Goal: Information Seeking & Learning: Find specific fact

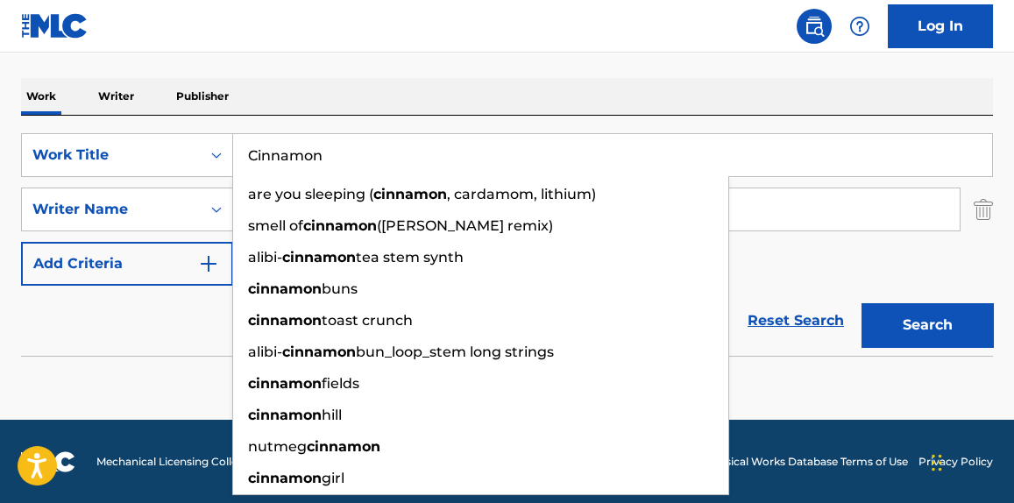
drag, startPoint x: 398, startPoint y: 140, endPoint x: 128, endPoint y: 110, distance: 271.8
click at [114, 102] on div "Work Writer Publisher SearchWithCriteria00fcd27b-ae4f-4c94-9041-08dcf8e231d2 Wo…" at bounding box center [507, 244] width 972 height 333
paste input "[PERSON_NAME] Grease"
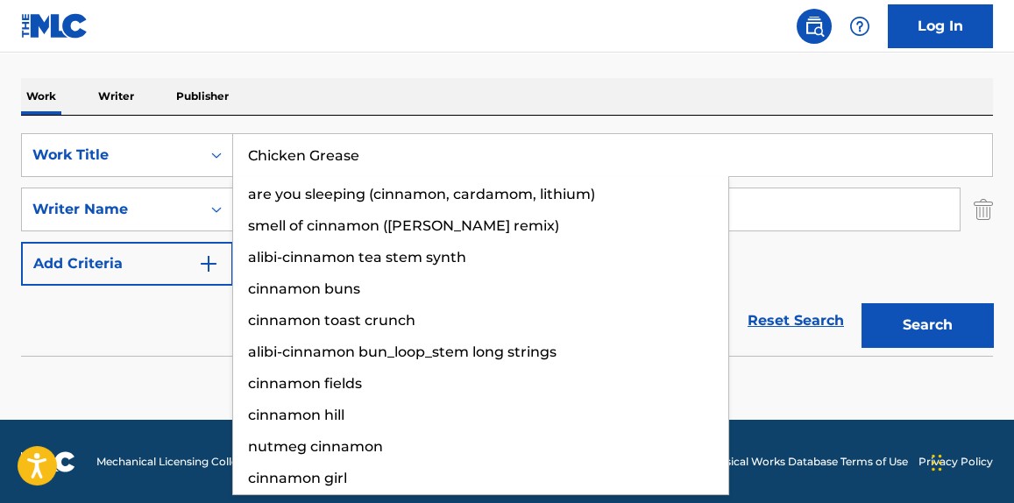
type input "Chicken Grease"
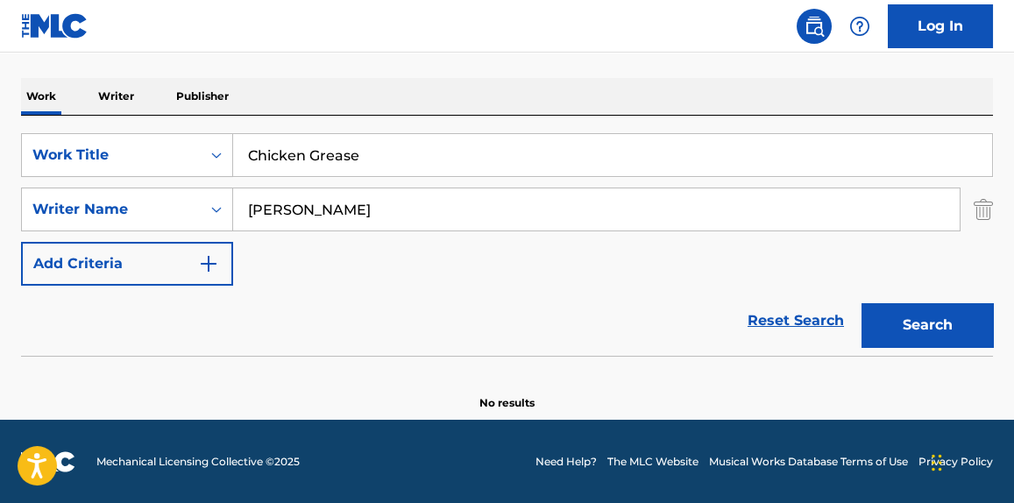
click at [404, 113] on div "Work Writer Publisher" at bounding box center [507, 96] width 972 height 37
click at [549, 245] on div "SearchWithCriteria00fcd27b-ae4f-4c94-9041-08dcf8e231d2 Work Title Chicken Greas…" at bounding box center [507, 209] width 972 height 153
click at [551, 205] on input "[PERSON_NAME]" at bounding box center [596, 209] width 727 height 42
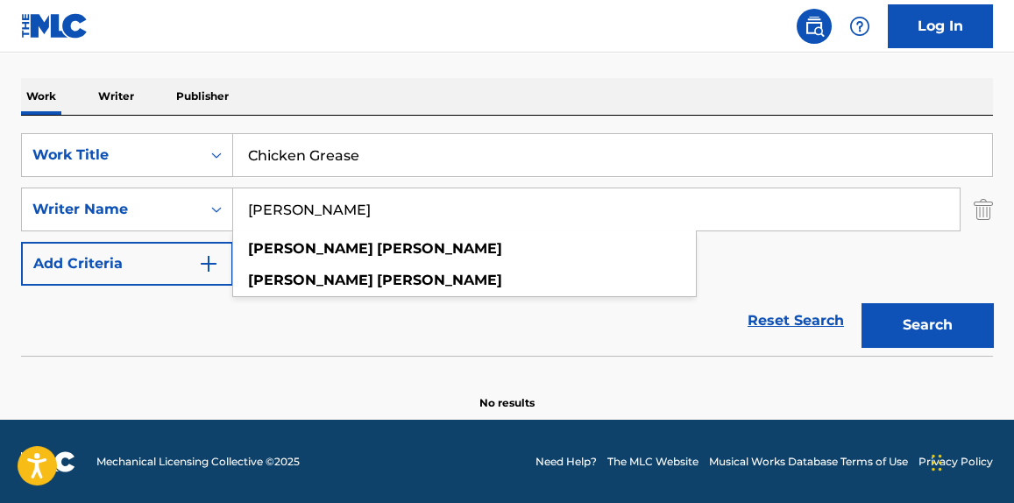
click at [551, 205] on input "[PERSON_NAME]" at bounding box center [596, 209] width 727 height 42
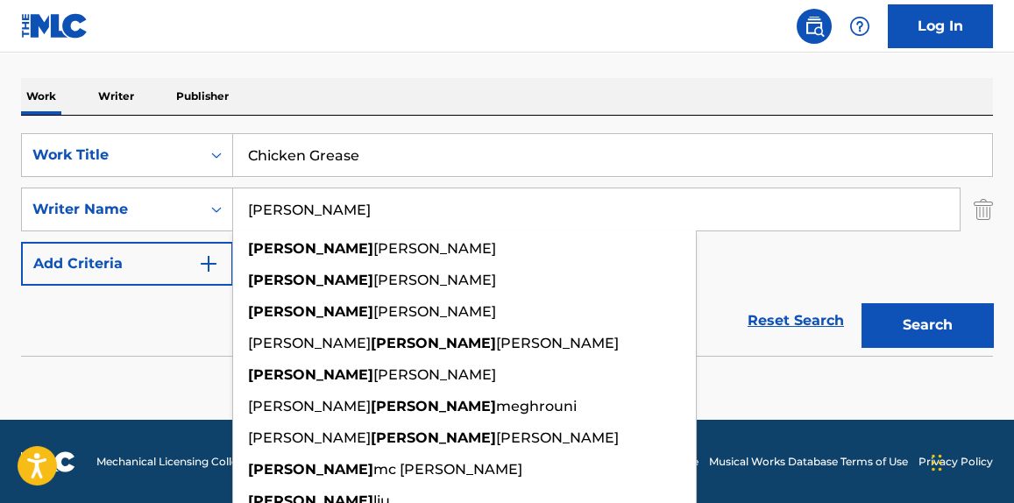
type input "[PERSON_NAME]"
click at [862, 303] on button "Search" at bounding box center [928, 325] width 132 height 44
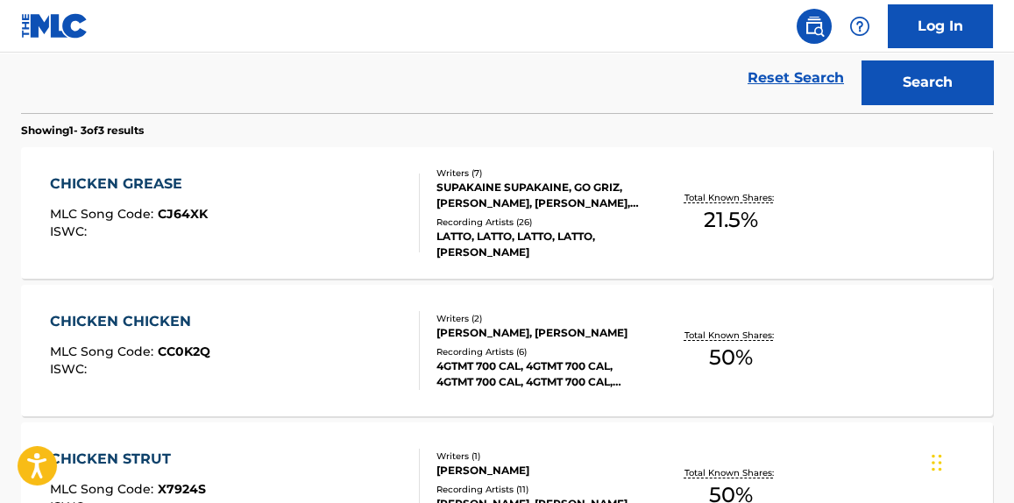
scroll to position [523, 0]
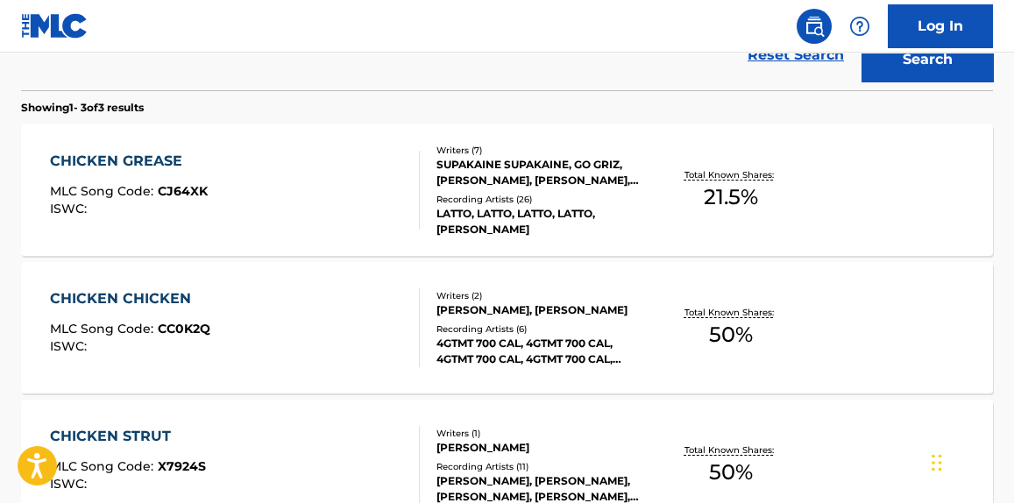
click at [361, 299] on div "CHICKEN CHICKEN MLC Song Code : CC0K2Q ISWC :" at bounding box center [234, 327] width 369 height 79
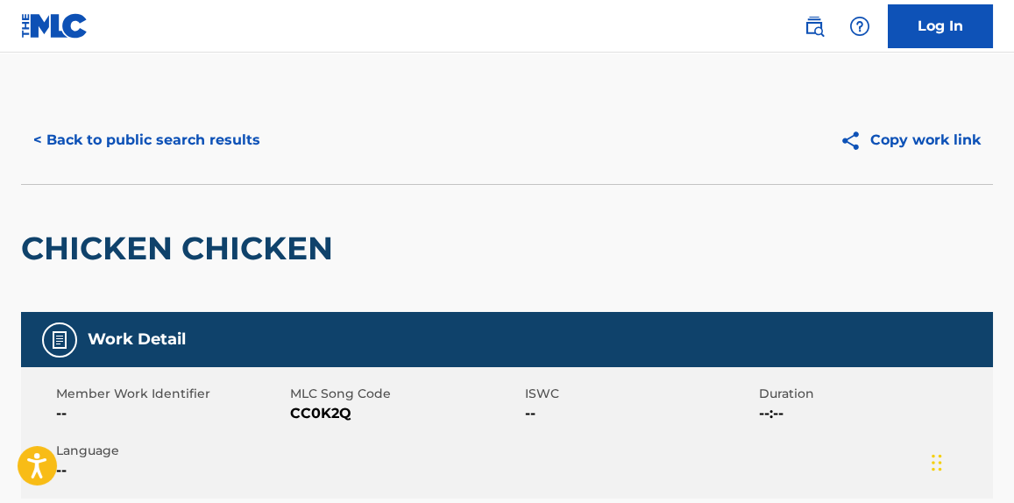
click at [219, 150] on button "< Back to public search results" at bounding box center [147, 140] width 252 height 44
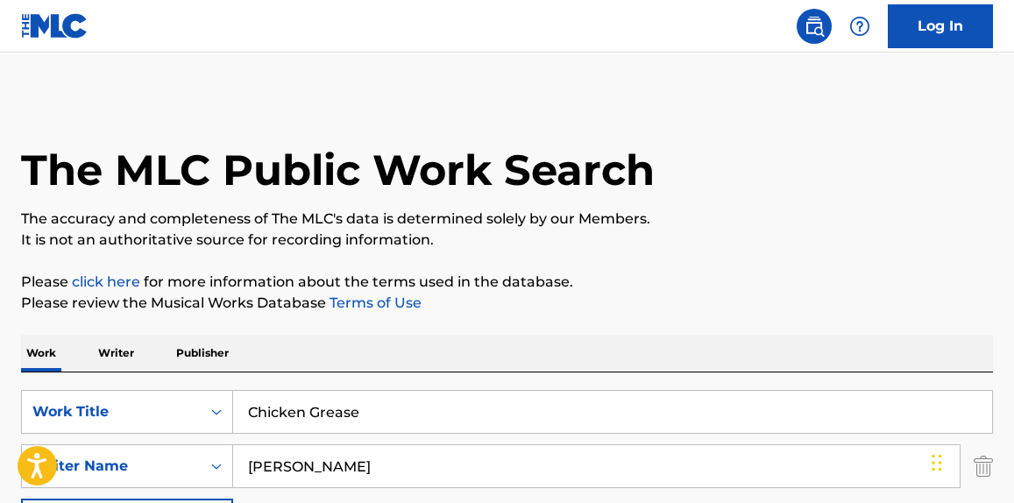
scroll to position [622, 0]
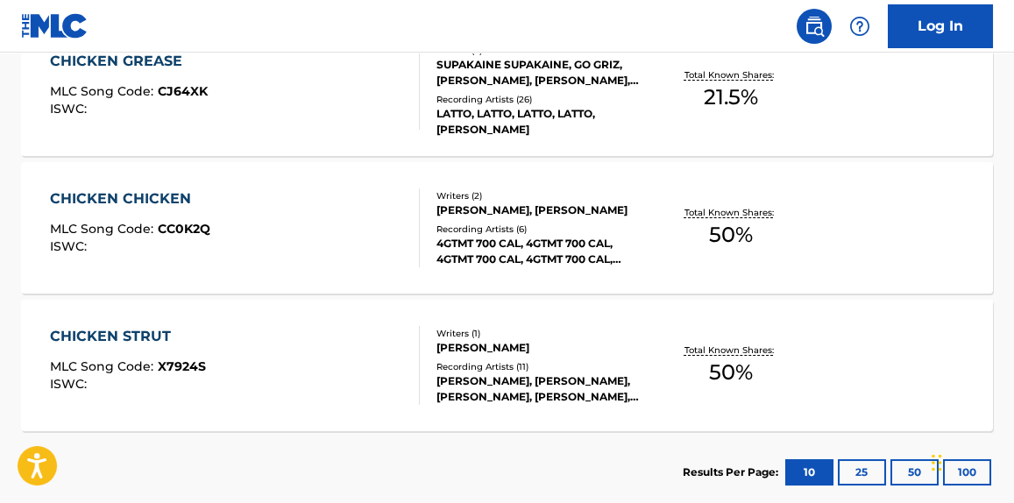
click at [349, 110] on div "CHICKEN GREASE MLC Song Code : CJ64XK ISWC :" at bounding box center [234, 90] width 369 height 79
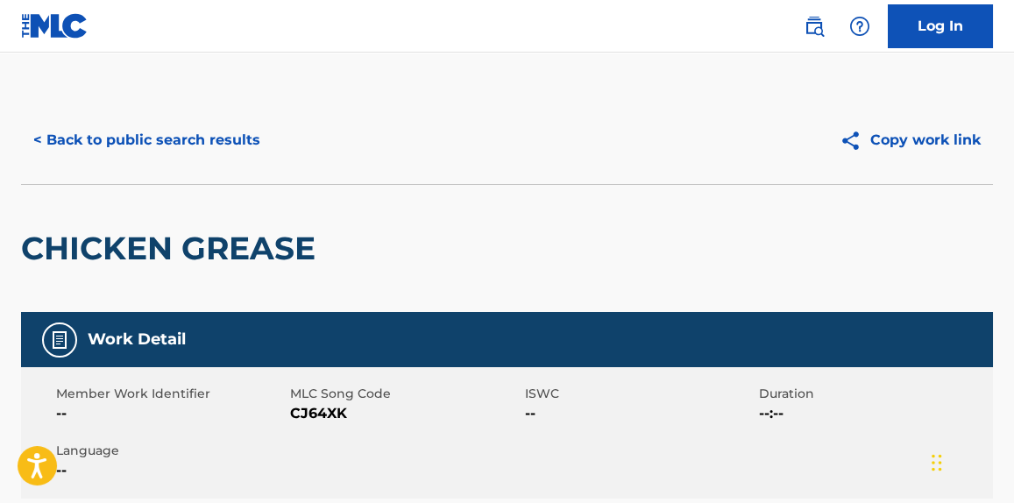
click at [220, 154] on button "< Back to public search results" at bounding box center [147, 140] width 252 height 44
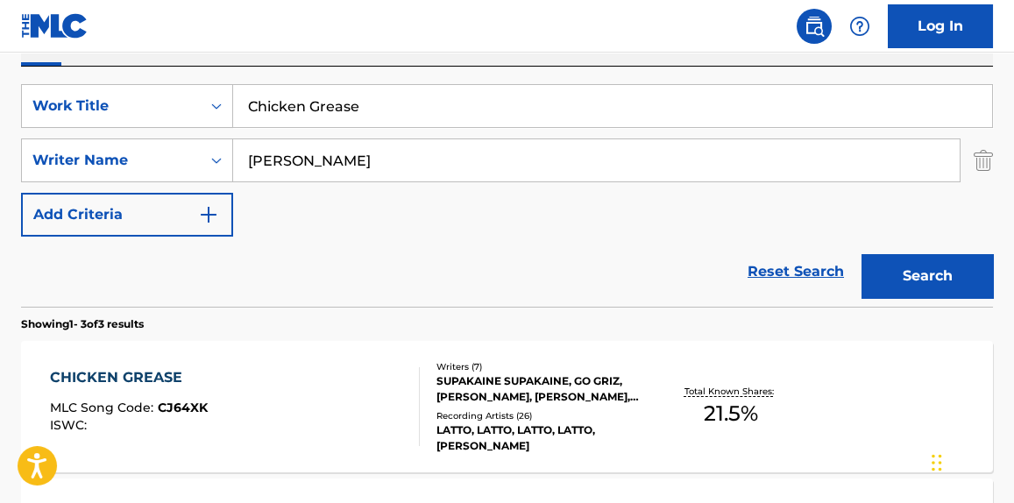
scroll to position [191, 0]
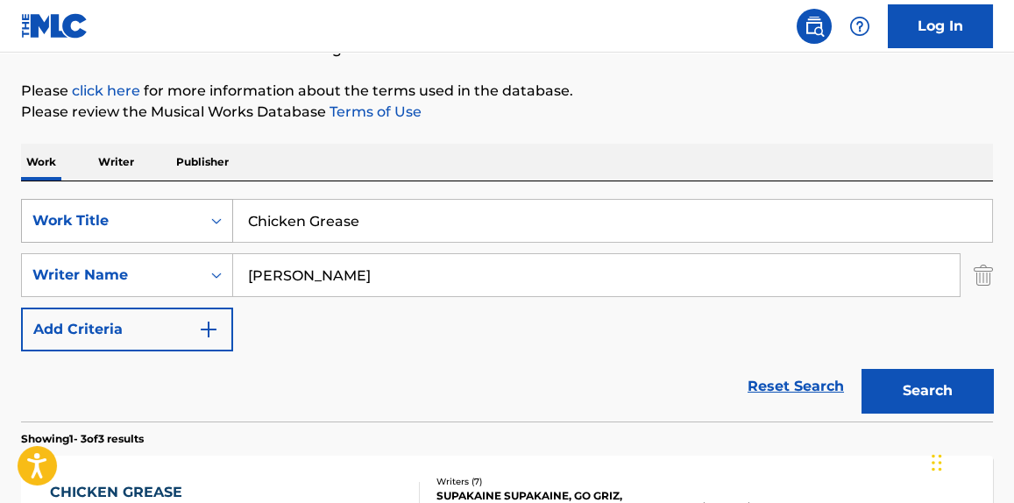
paste input "[PERSON_NAME] Cov"
drag, startPoint x: 337, startPoint y: 215, endPoint x: 117, endPoint y: 210, distance: 220.1
click at [93, 213] on div "SearchWithCriteria00fcd27b-ae4f-4c94-9041-08dcf8e231d2 Work Title Chicken Grease" at bounding box center [507, 221] width 972 height 44
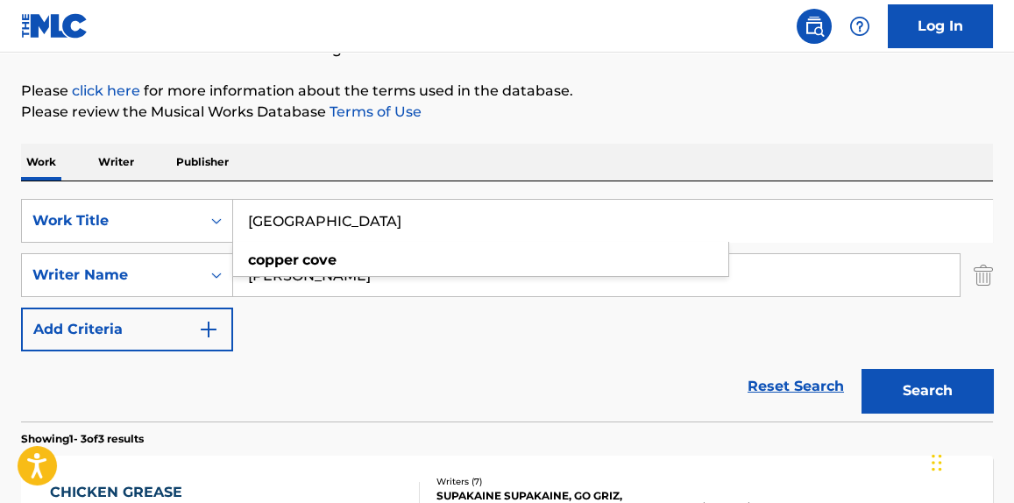
type input "[GEOGRAPHIC_DATA]"
click at [614, 158] on div "Work Writer Publisher" at bounding box center [507, 162] width 972 height 37
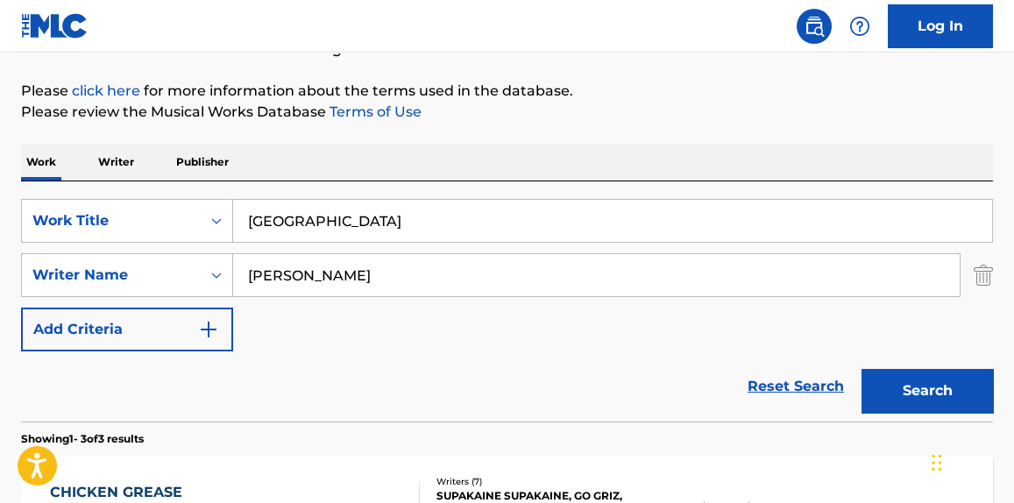
click at [897, 380] on button "Search" at bounding box center [928, 391] width 132 height 44
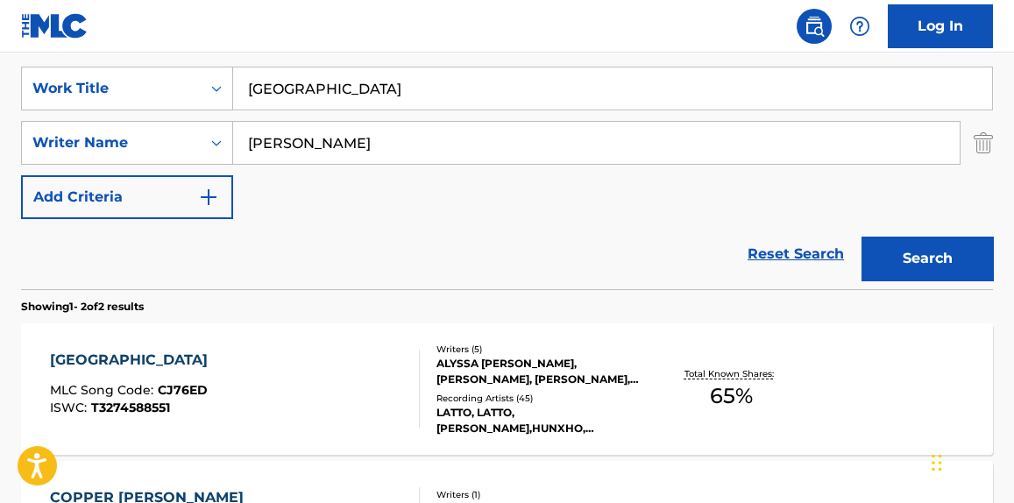
scroll to position [457, 0]
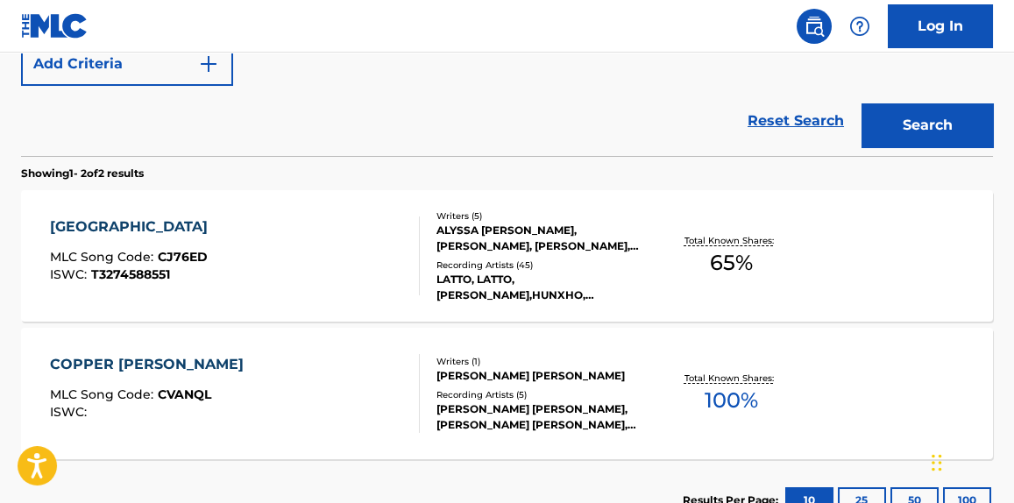
click at [339, 298] on div "COPPER COVE MLC Song Code : CJ76ED ISWC : T3274588551 Writers ( 5 ) [PERSON_NAM…" at bounding box center [507, 256] width 972 height 132
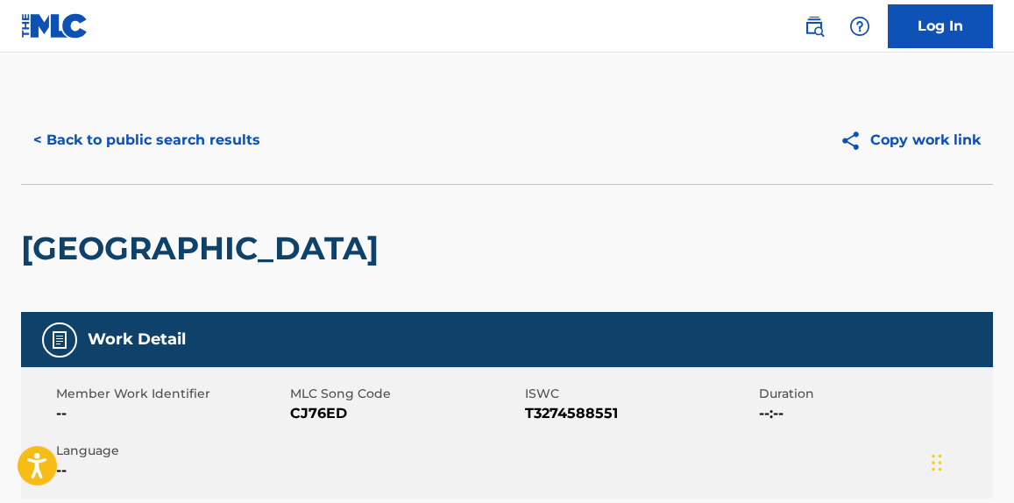
click at [210, 150] on button "< Back to public search results" at bounding box center [147, 140] width 252 height 44
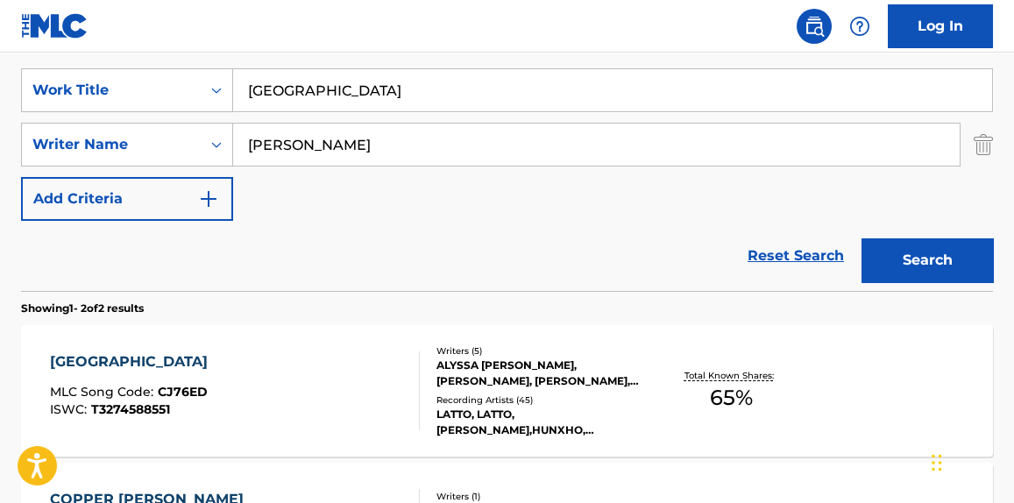
scroll to position [158, 0]
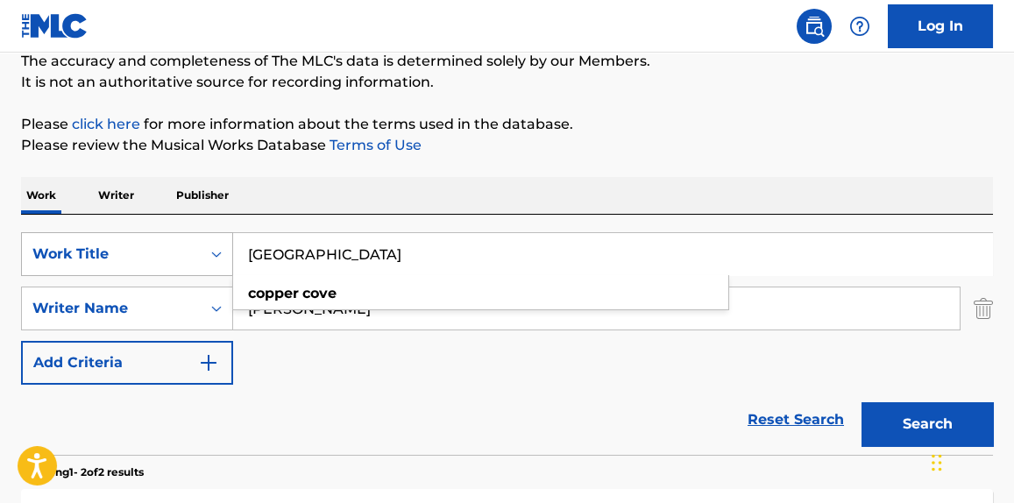
drag, startPoint x: 468, startPoint y: 261, endPoint x: 164, endPoint y: 235, distance: 305.3
click at [143, 241] on div "SearchWithCriteria00fcd27b-ae4f-4c94-9041-08dcf8e231d2 Work Title [GEOGRAPHIC_D…" at bounding box center [507, 254] width 972 height 44
paste input ""Mimi Interlude, Interlude ""
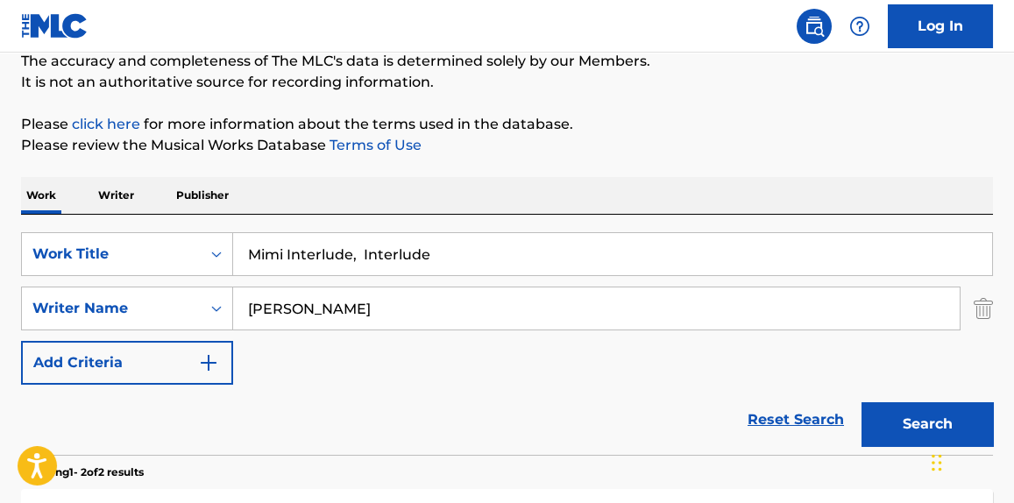
click at [862, 402] on button "Search" at bounding box center [928, 424] width 132 height 44
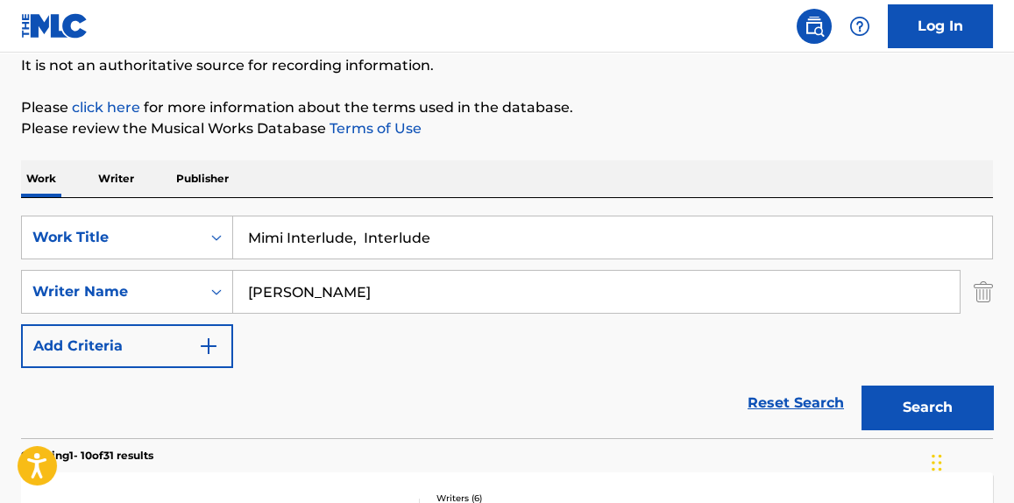
scroll to position [0, 0]
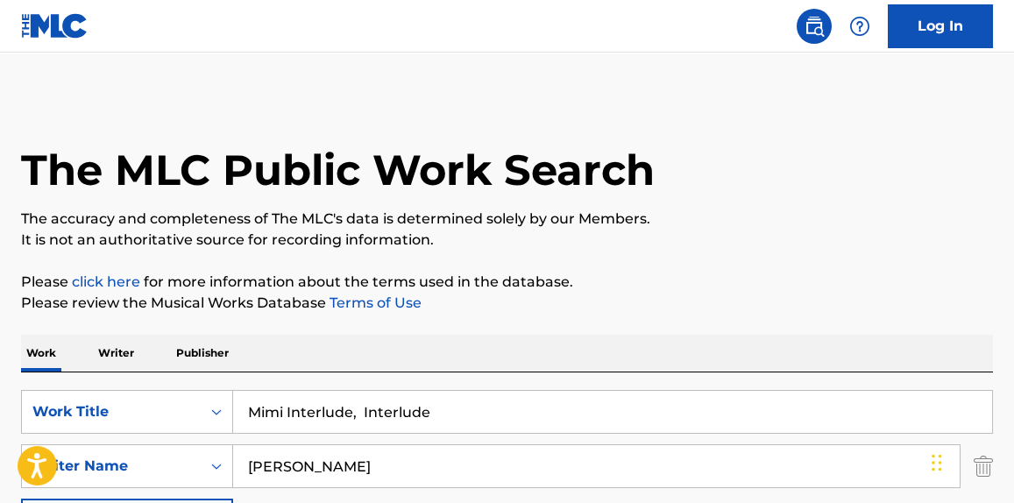
click at [356, 414] on input "Mimi Interlude, Interlude" at bounding box center [612, 412] width 759 height 42
type input "[PERSON_NAME] Interlude Interlude"
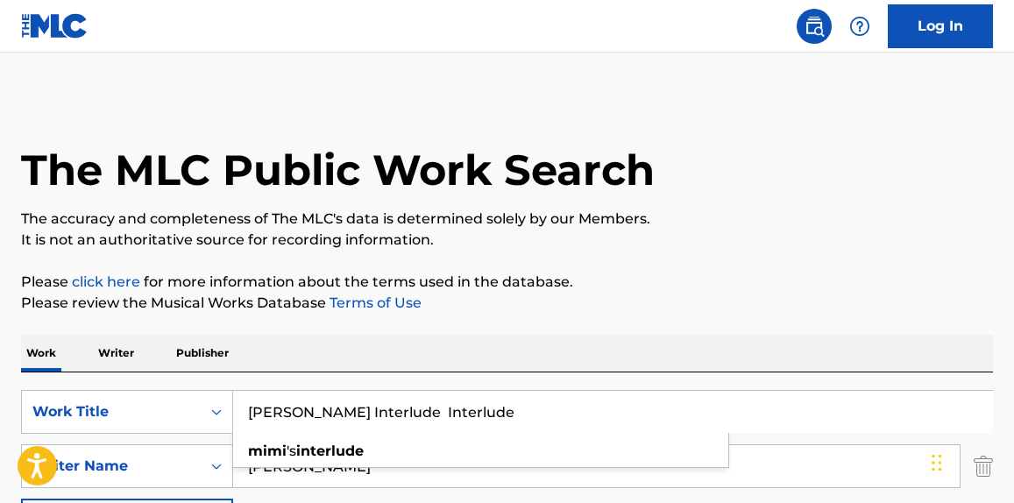
click at [682, 281] on p "Please click here for more information about the terms used in the database." at bounding box center [507, 282] width 972 height 21
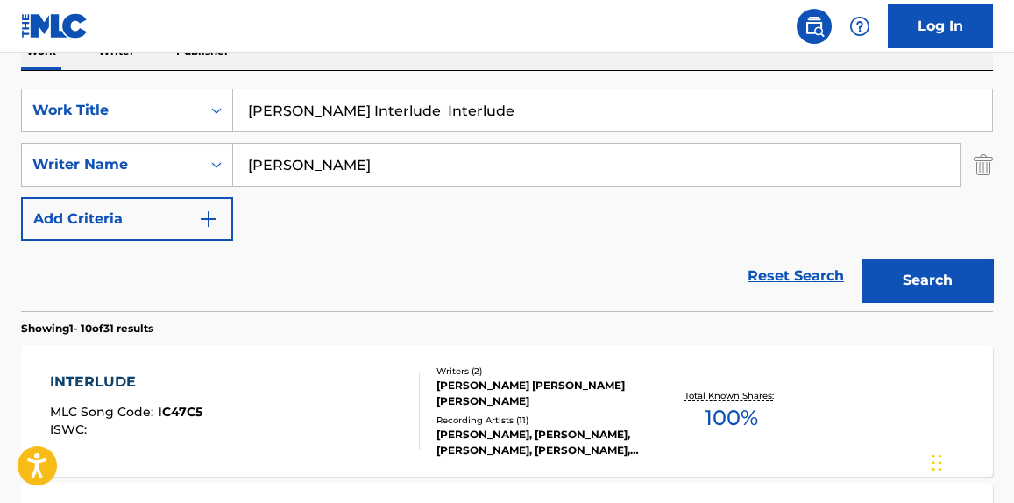
scroll to position [531, 0]
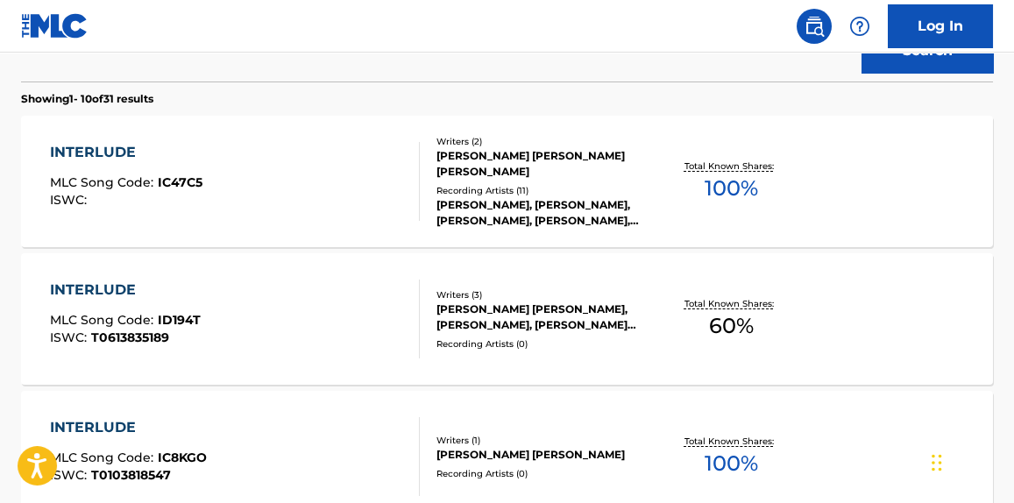
click at [953, 73] on div "Search" at bounding box center [923, 46] width 140 height 70
click at [954, 68] on button "Search" at bounding box center [928, 51] width 132 height 44
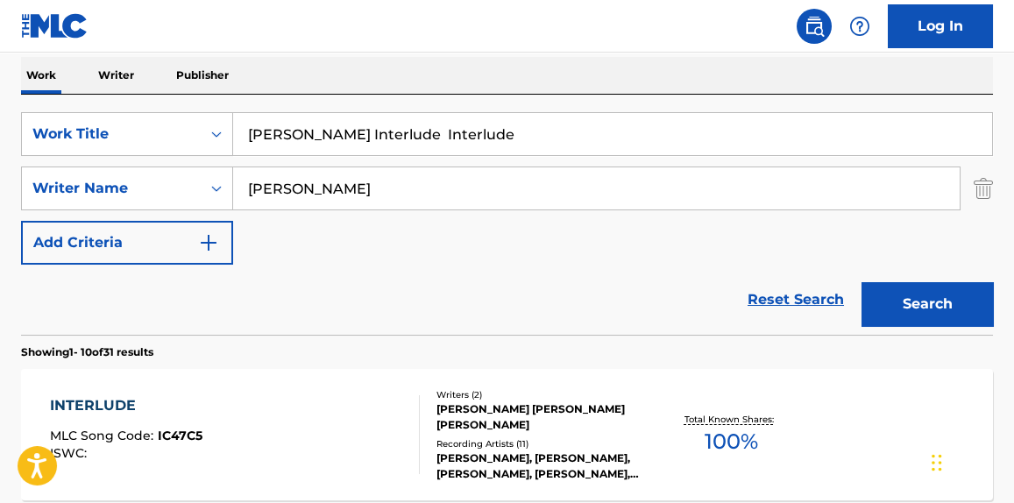
scroll to position [266, 0]
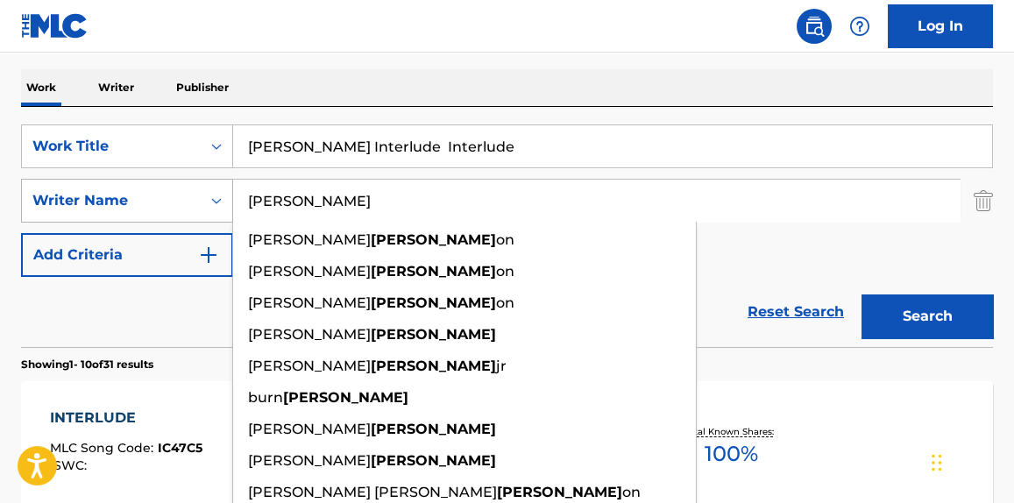
drag, startPoint x: 404, startPoint y: 215, endPoint x: 96, endPoint y: 210, distance: 307.7
click at [96, 210] on div "SearchWithCriteria175159fe-0193-4ee6-bc01-952d5b63157e Writer Name [PERSON_NAME…" at bounding box center [507, 201] width 972 height 44
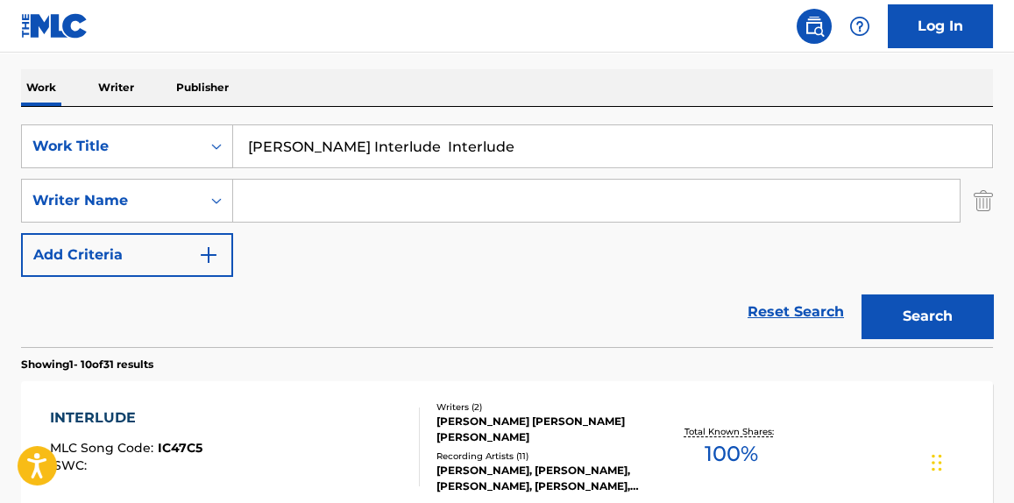
click at [420, 142] on input "[PERSON_NAME] Interlude Interlude" at bounding box center [612, 146] width 759 height 42
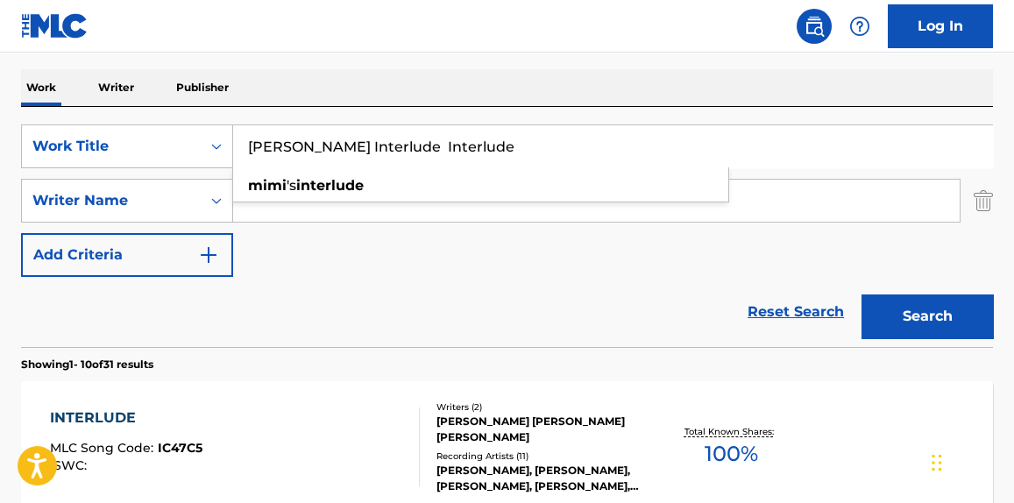
click at [420, 143] on input "[PERSON_NAME] Interlude Interlude" at bounding box center [612, 146] width 759 height 42
click at [862, 295] on button "Search" at bounding box center [928, 317] width 132 height 44
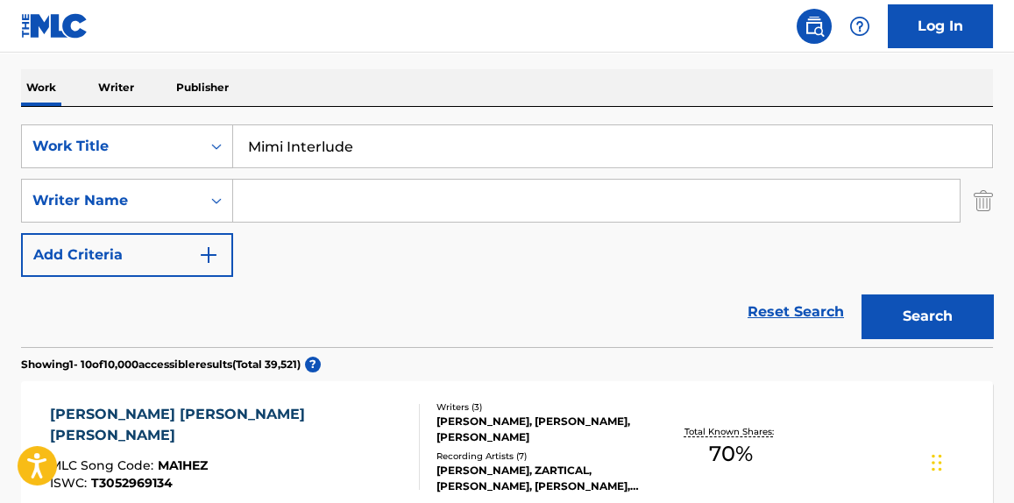
scroll to position [0, 0]
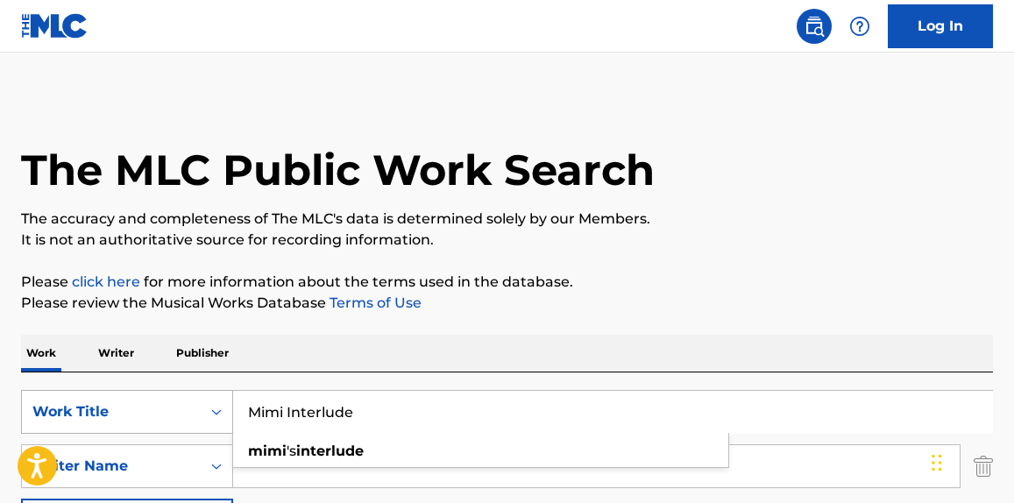
drag, startPoint x: 461, startPoint y: 423, endPoint x: 148, endPoint y: 409, distance: 313.3
click at [148, 409] on div "SearchWithCriteria00fcd27b-ae4f-4c94-9041-08dcf8e231d2 Work Title [PERSON_NAME]…" at bounding box center [507, 412] width 972 height 44
paste input "Blick Sum"
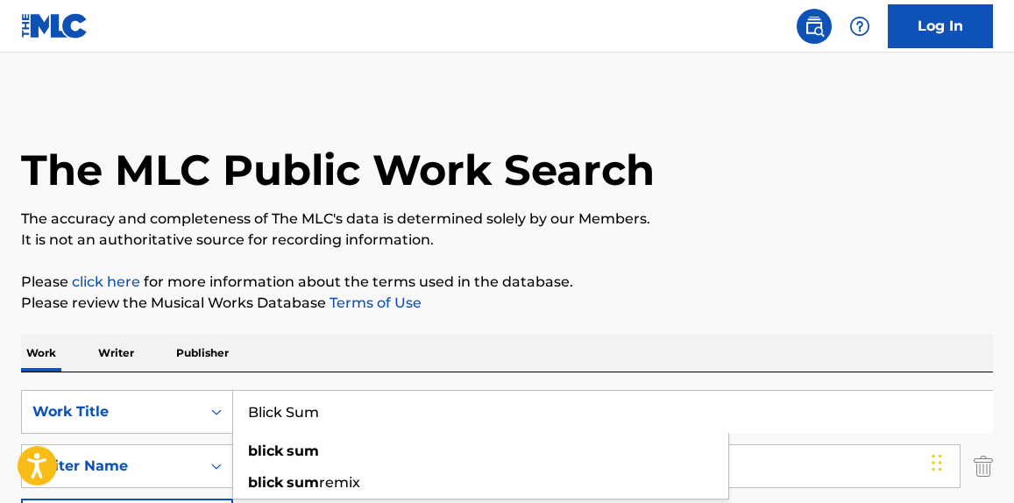
type input "Blick Sum"
click at [628, 212] on p "The accuracy and completeness of The MLC's data is determined solely by our Mem…" at bounding box center [507, 219] width 972 height 21
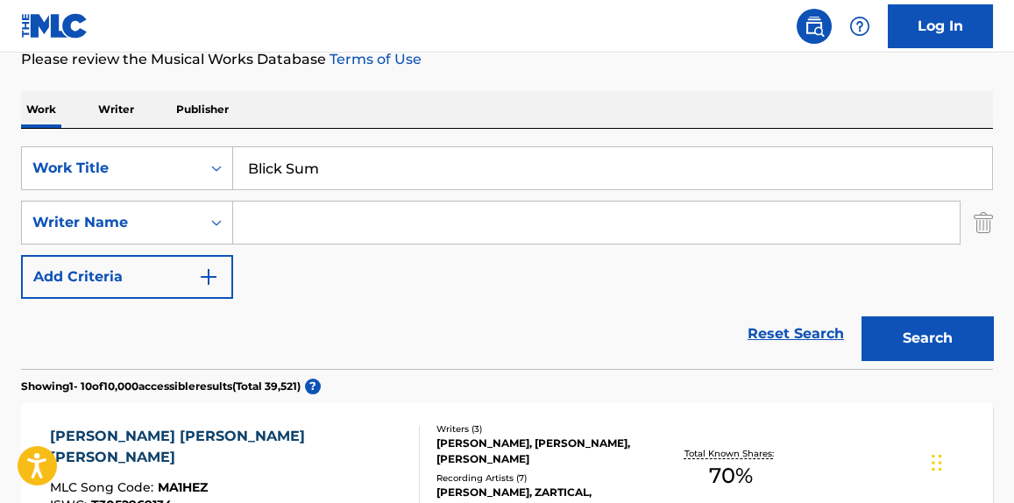
scroll to position [266, 0]
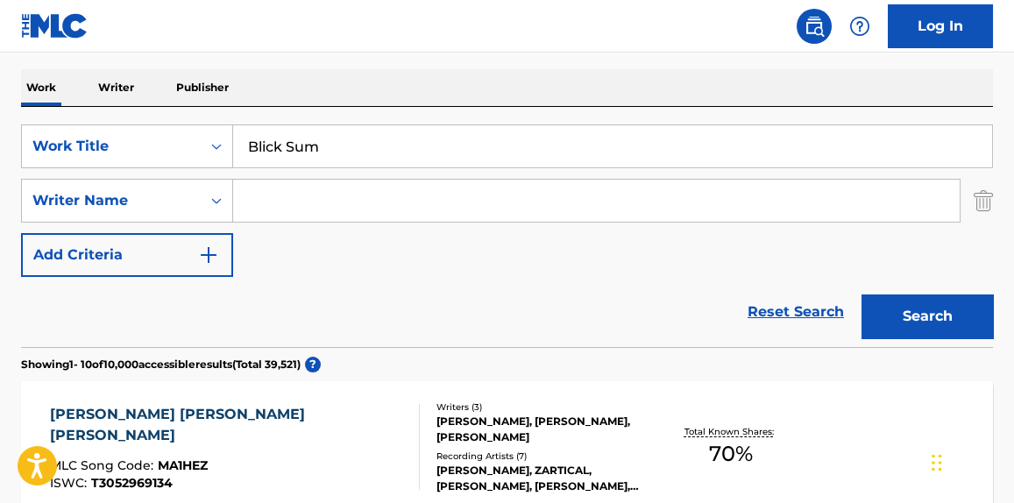
click at [884, 309] on button "Search" at bounding box center [928, 317] width 132 height 44
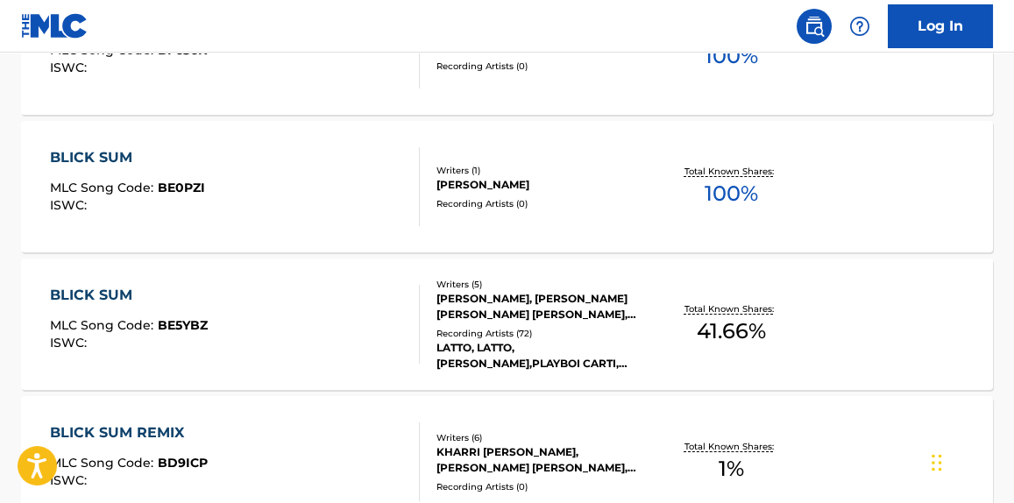
scroll to position [797, 0]
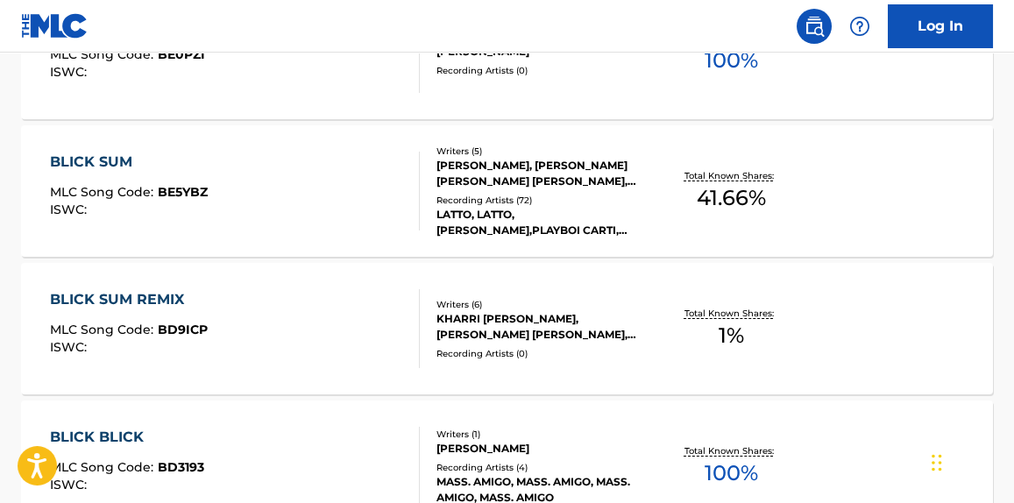
click at [442, 187] on div "[PERSON_NAME], [PERSON_NAME] [PERSON_NAME] [PERSON_NAME], [PERSON_NAME]" at bounding box center [544, 174] width 214 height 32
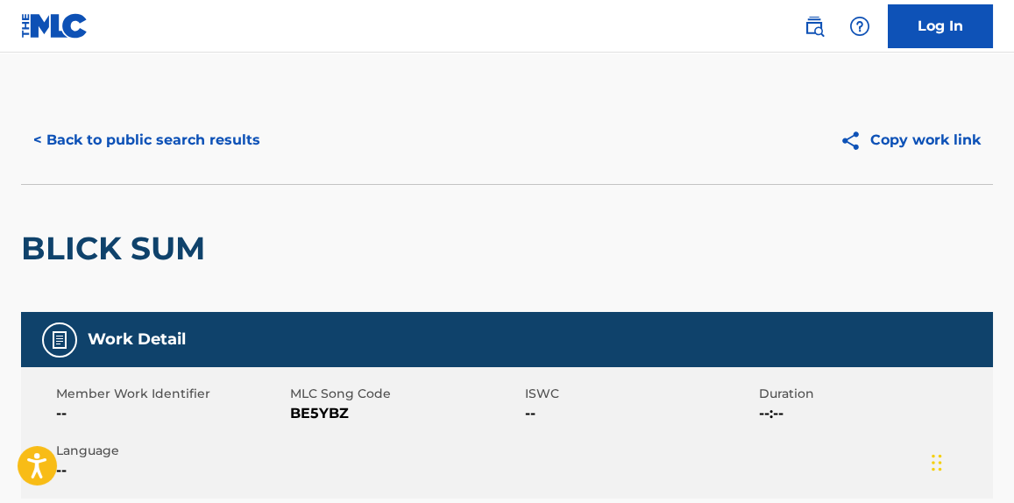
click at [216, 129] on button "< Back to public search results" at bounding box center [147, 140] width 252 height 44
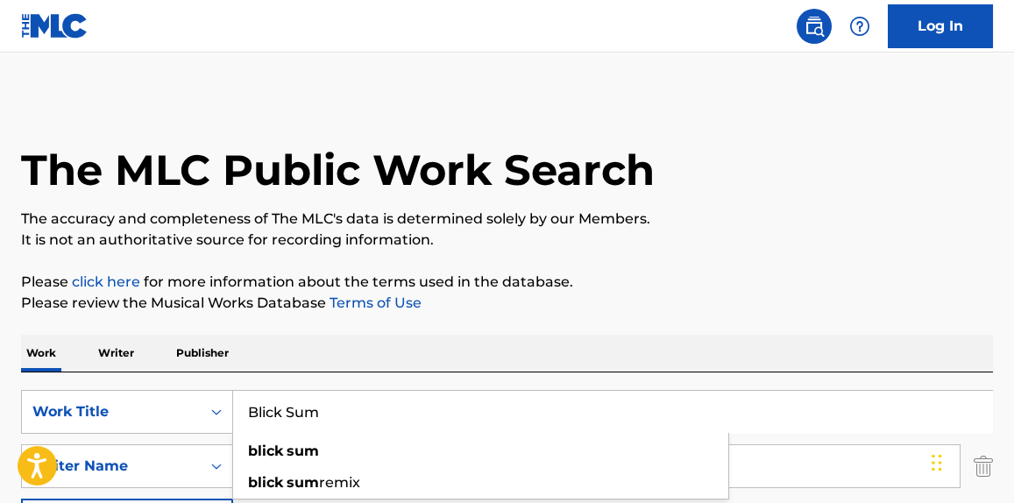
paste input "[US_STATE][PERSON_NAME]"
drag, startPoint x: 401, startPoint y: 416, endPoint x: 139, endPoint y: 345, distance: 271.6
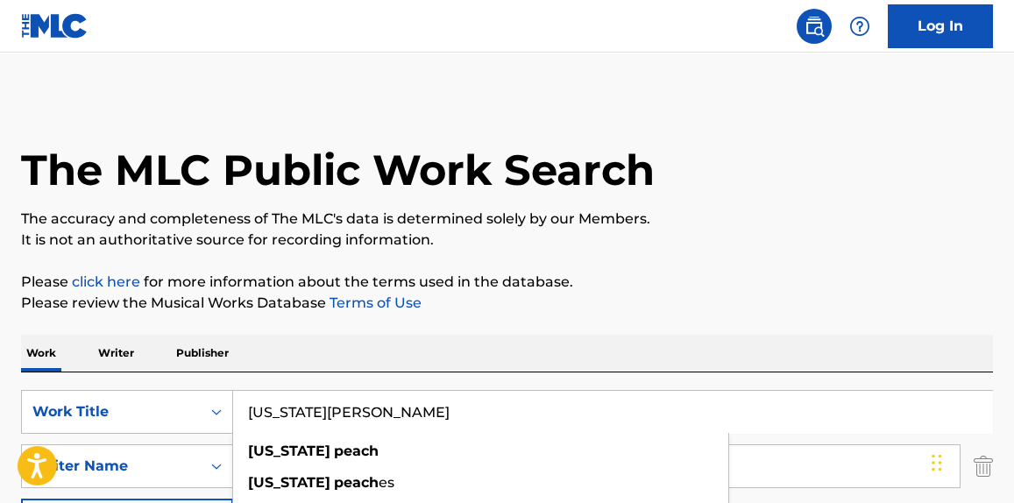
type input "[US_STATE][PERSON_NAME]"
click at [730, 188] on div "The MLC Public Work Search" at bounding box center [507, 160] width 972 height 128
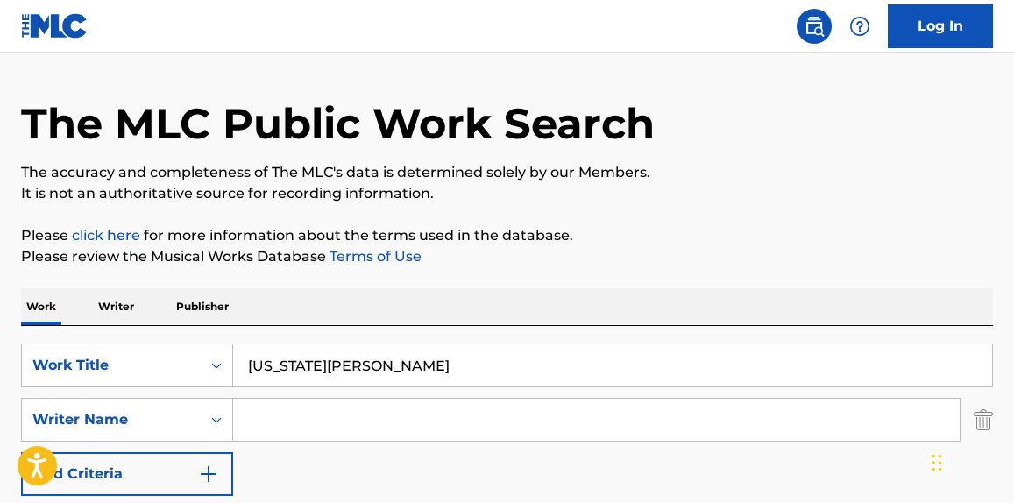
scroll to position [132, 0]
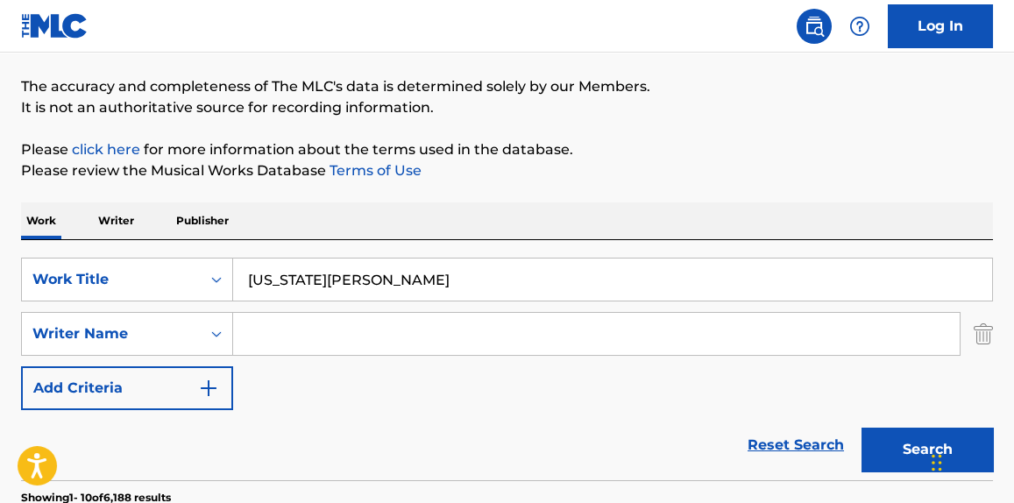
click at [357, 328] on input "Search Form" at bounding box center [596, 334] width 727 height 42
paste input "Hammers"
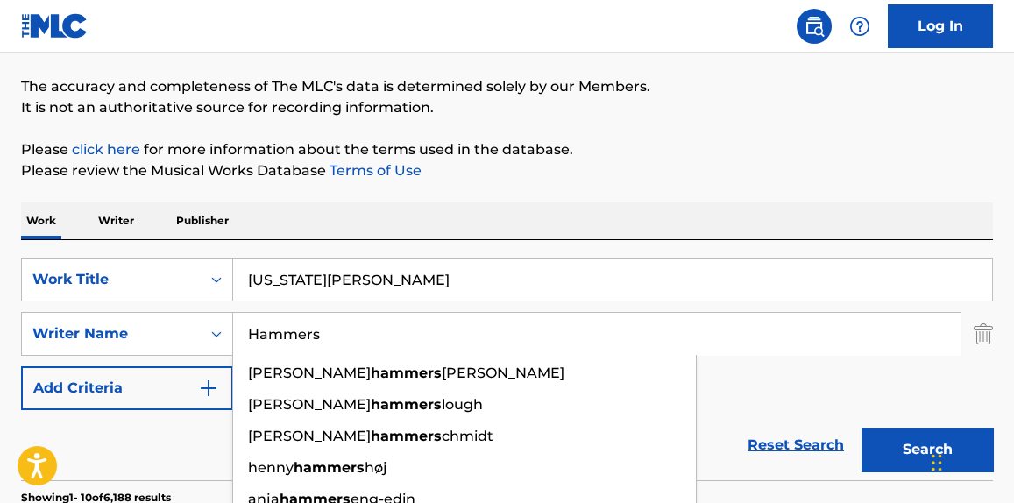
type input "Hammers"
click at [638, 156] on p "Please click here for more information about the terms used in the database." at bounding box center [507, 149] width 972 height 21
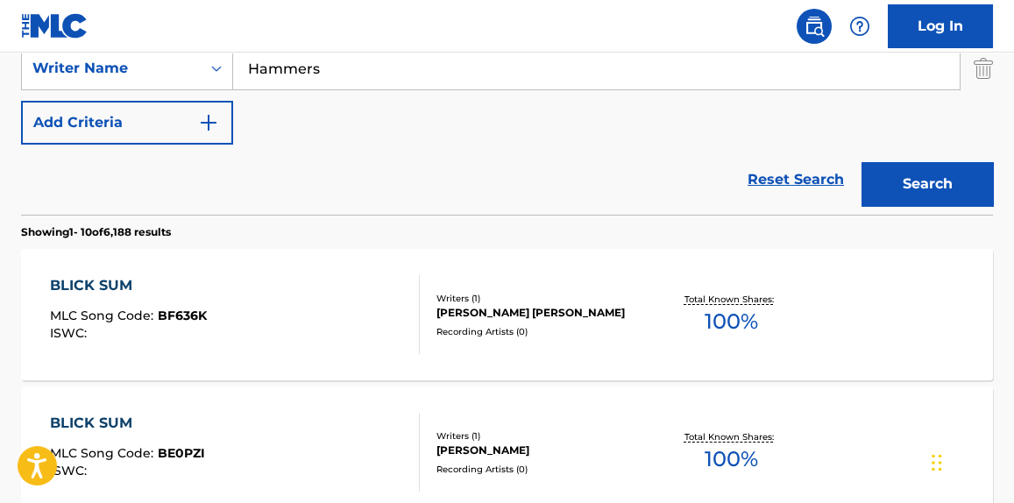
drag, startPoint x: 888, startPoint y: 189, endPoint x: 878, endPoint y: 189, distance: 10.5
click at [888, 188] on button "Search" at bounding box center [928, 184] width 132 height 44
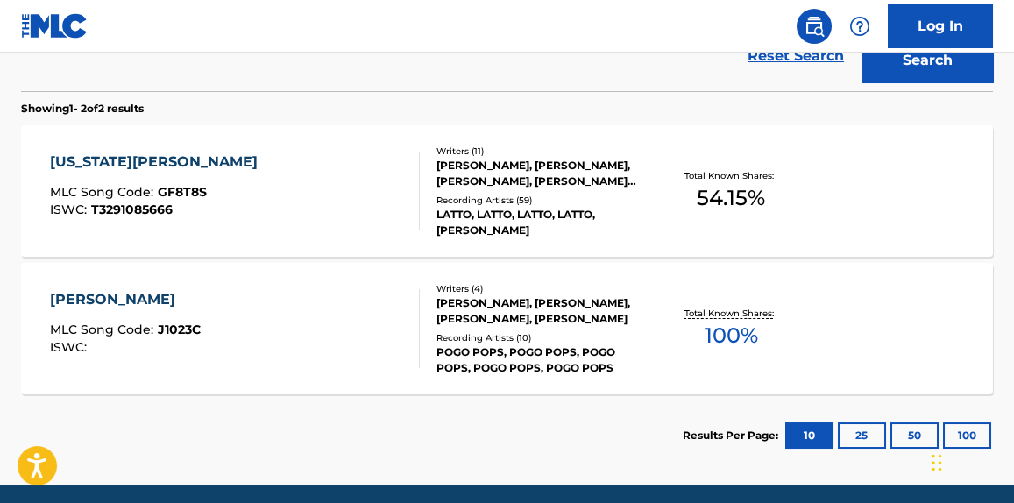
scroll to position [531, 0]
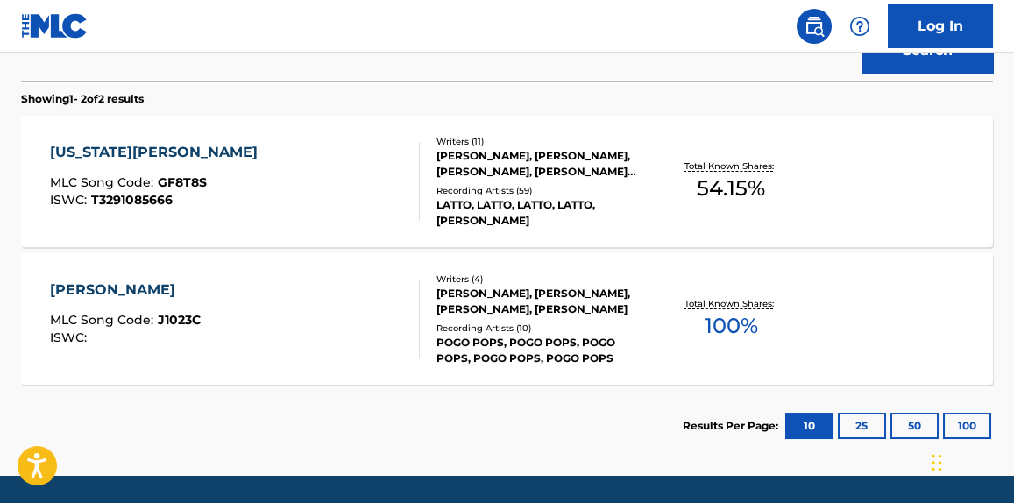
click at [464, 197] on div "Recording Artists ( 59 )" at bounding box center [544, 190] width 214 height 13
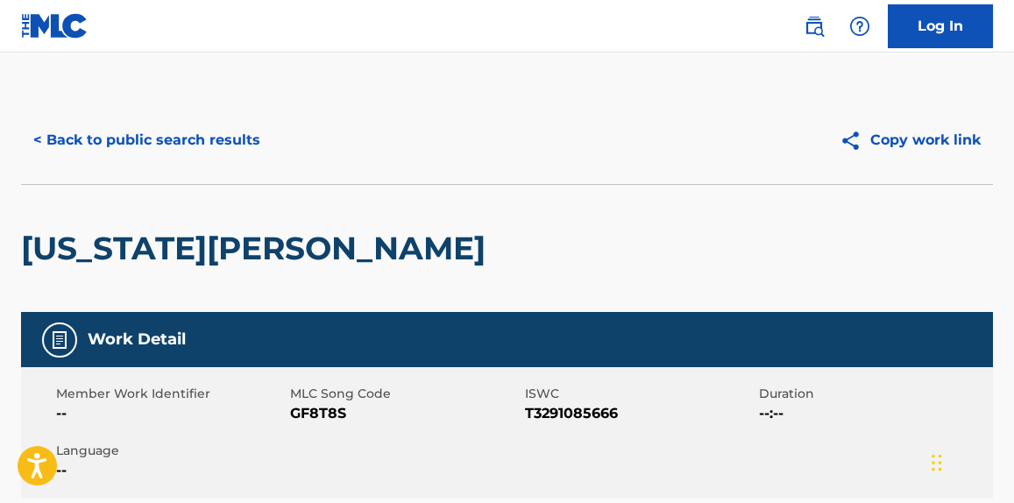
click at [219, 144] on button "< Back to public search results" at bounding box center [147, 140] width 252 height 44
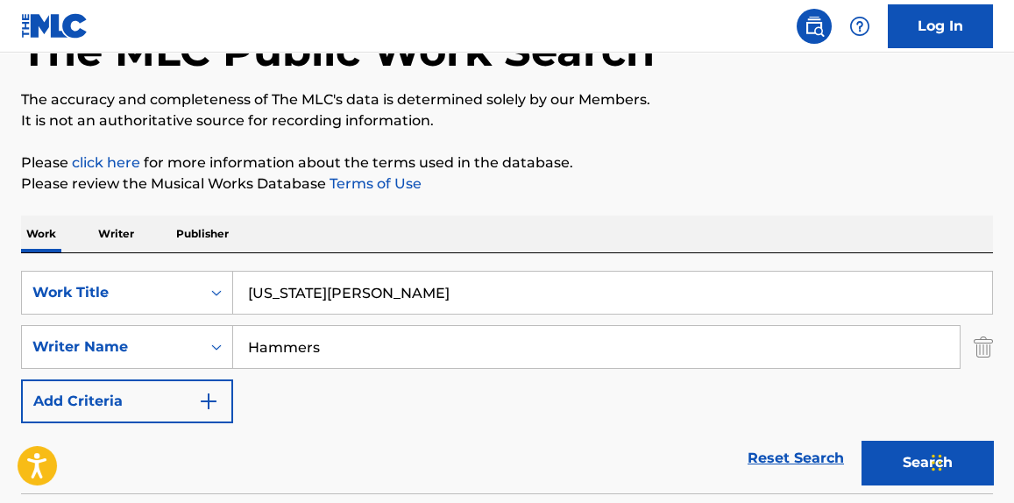
scroll to position [266, 0]
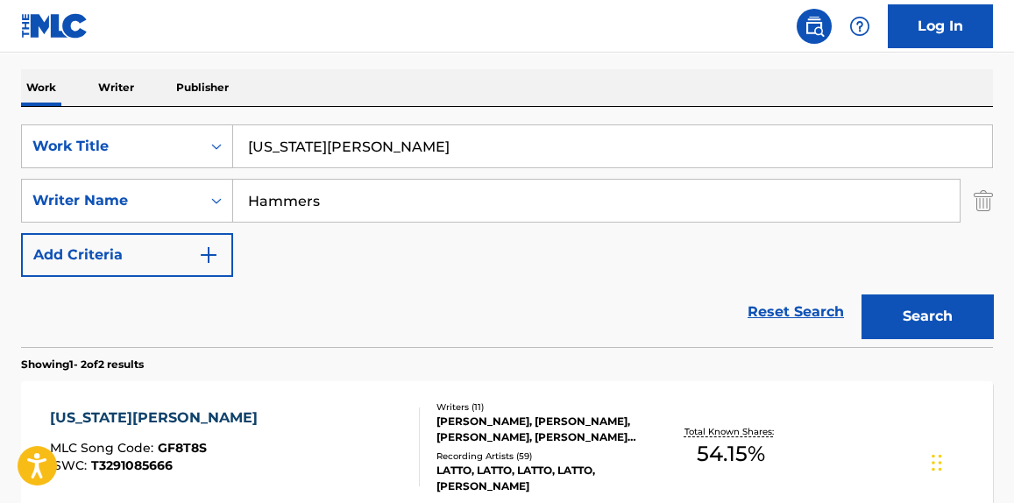
click at [129, 79] on p "Writer" at bounding box center [116, 87] width 46 height 37
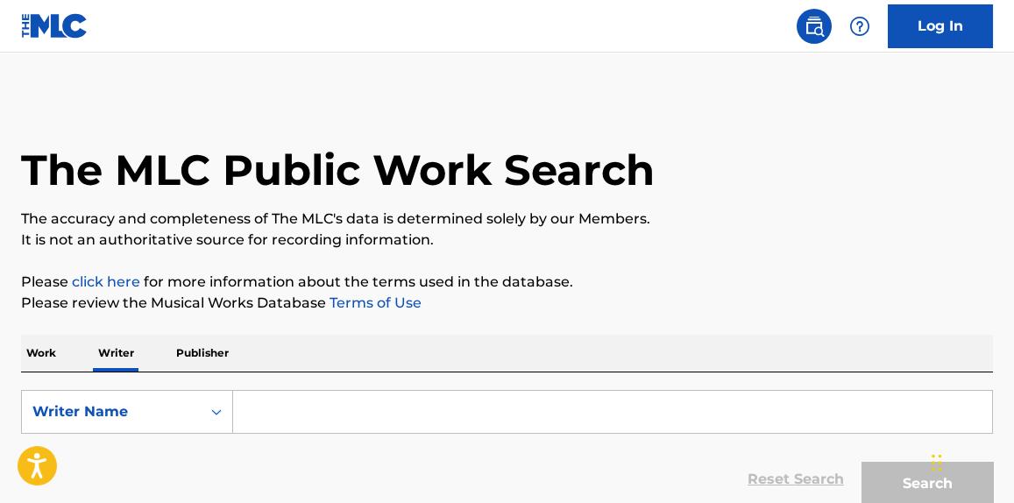
click at [409, 420] on input "Search Form" at bounding box center [612, 412] width 759 height 42
paste input "[PERSON_NAME]"
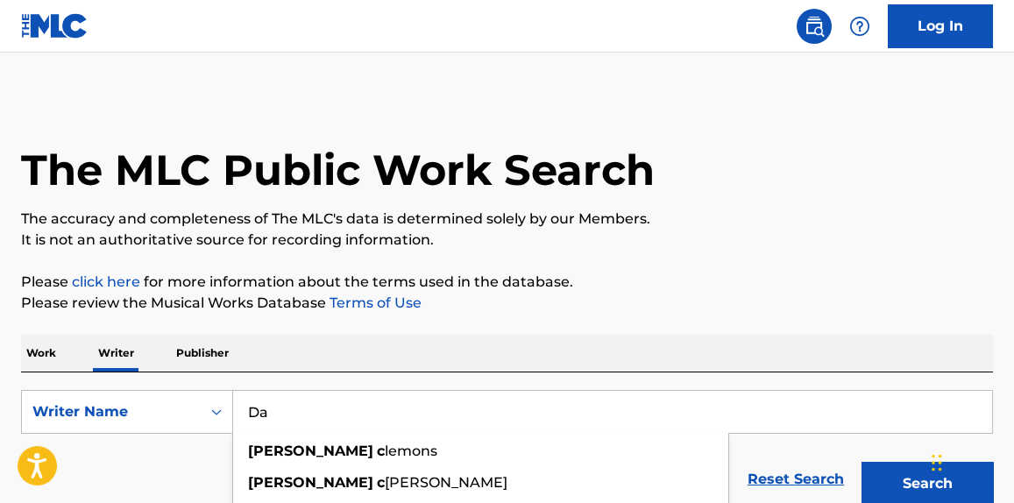
type input "D"
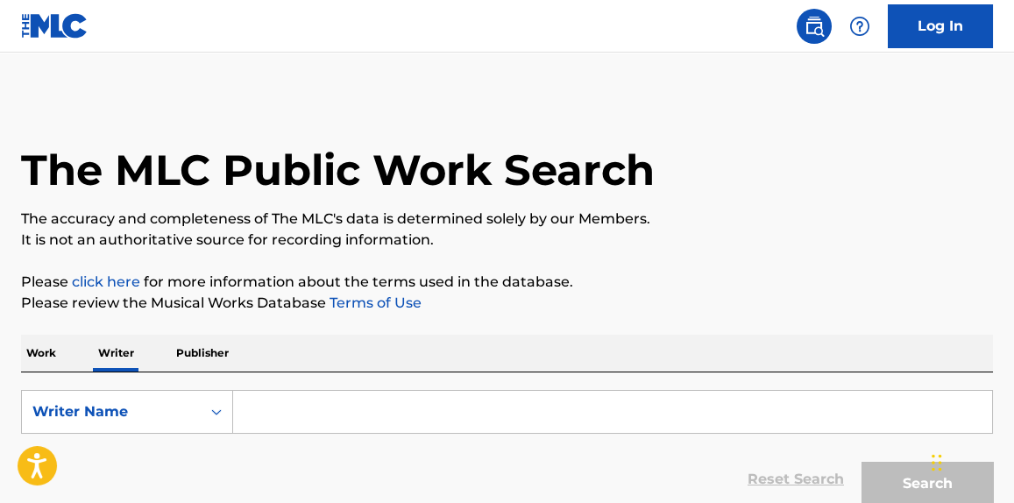
paste input "[PERSON_NAME]"
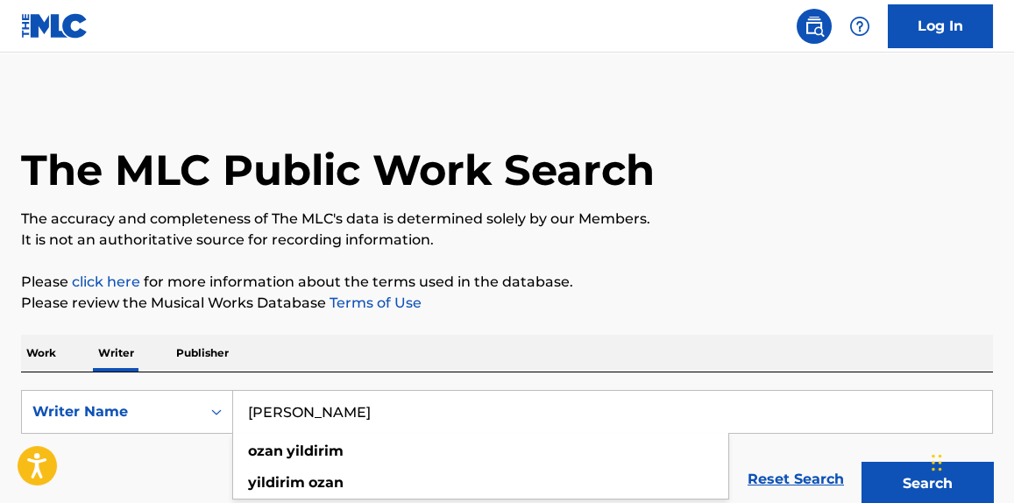
type input "[PERSON_NAME]"
click at [862, 462] on button "Search" at bounding box center [928, 484] width 132 height 44
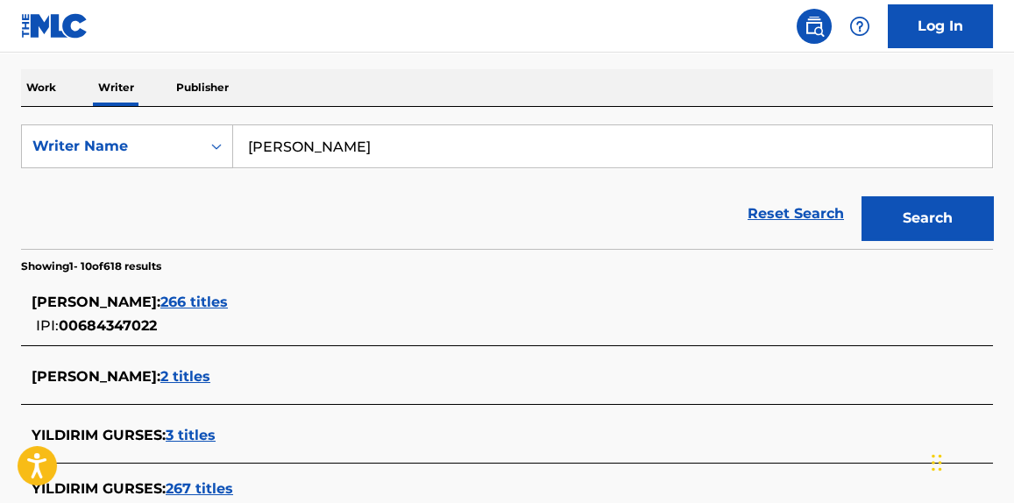
click at [211, 303] on span "266 titles" at bounding box center [194, 302] width 68 height 17
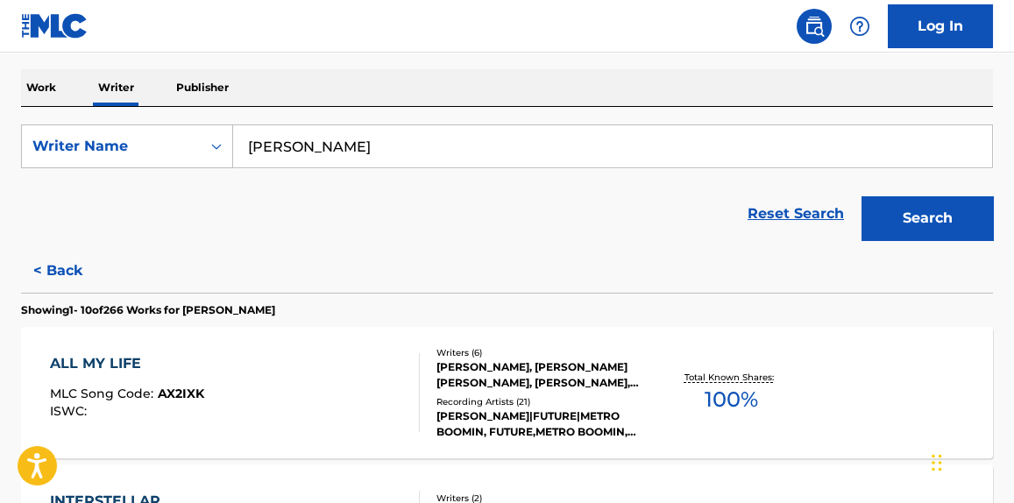
click at [259, 430] on div "ALL MY LIFE MLC Song Code : AX2IXK ISWC :" at bounding box center [234, 392] width 369 height 79
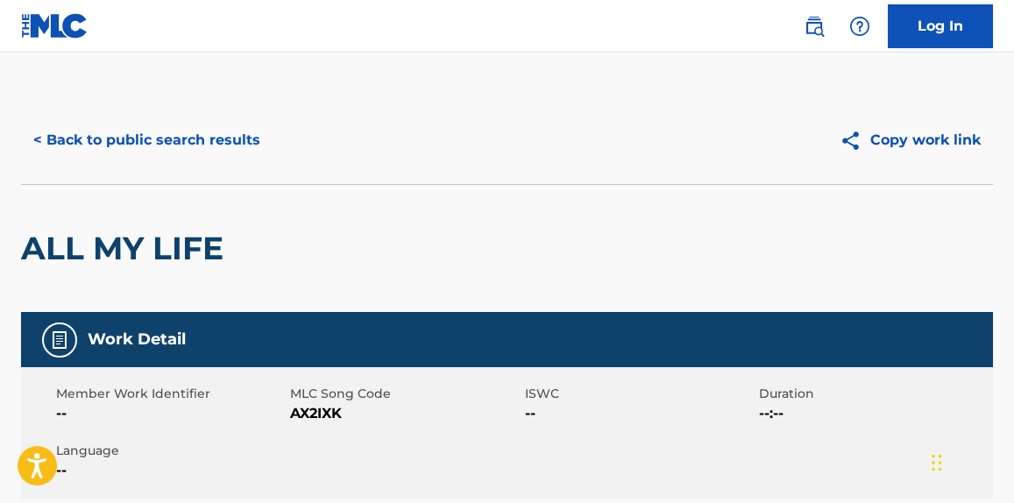
click at [205, 144] on button "< Back to public search results" at bounding box center [147, 140] width 252 height 44
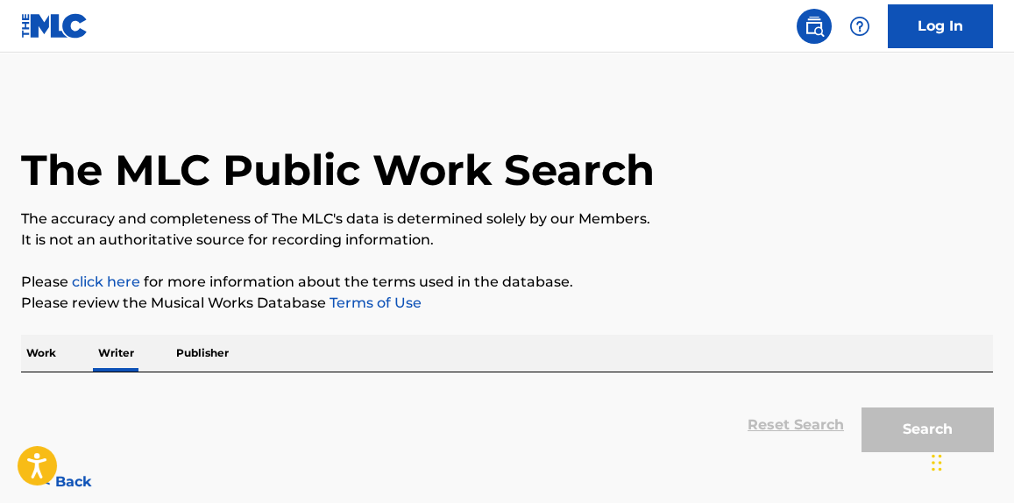
scroll to position [157, 0]
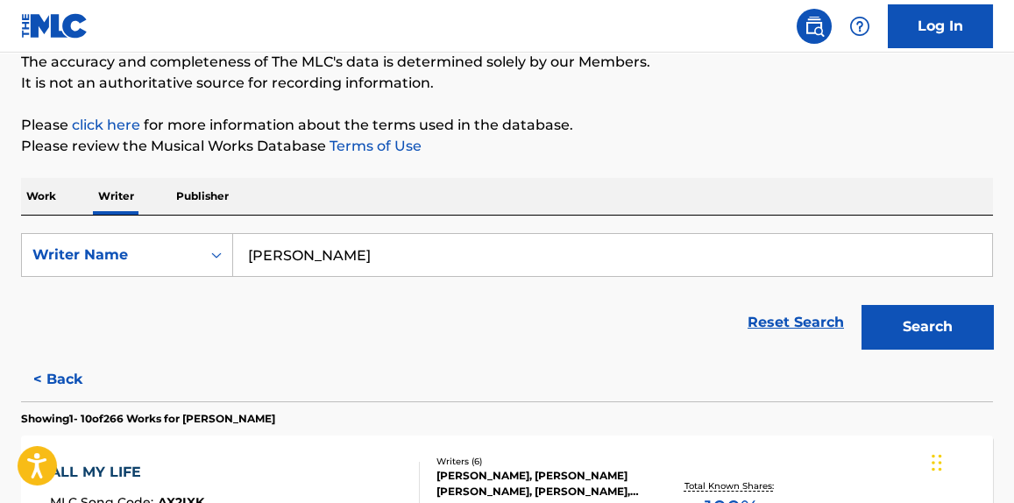
click at [59, 200] on p "Work" at bounding box center [41, 196] width 40 height 37
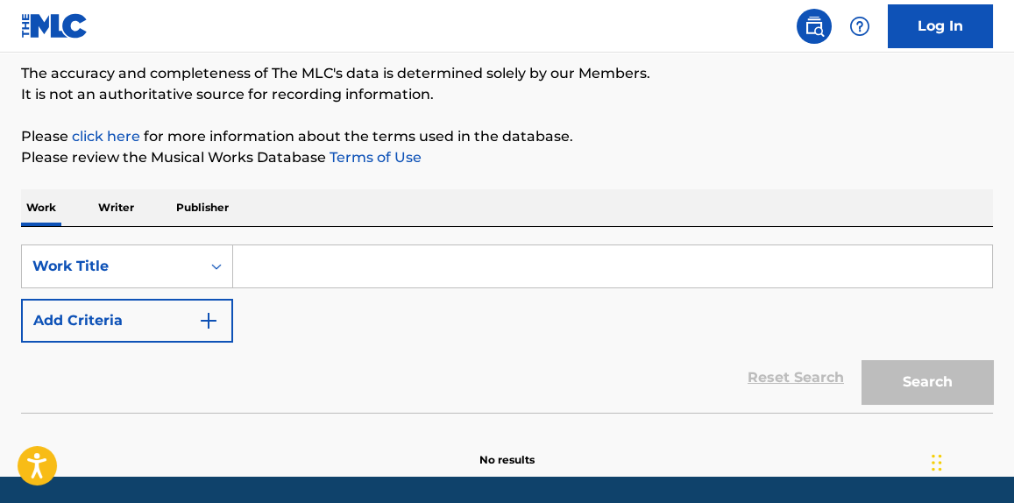
scroll to position [203, 0]
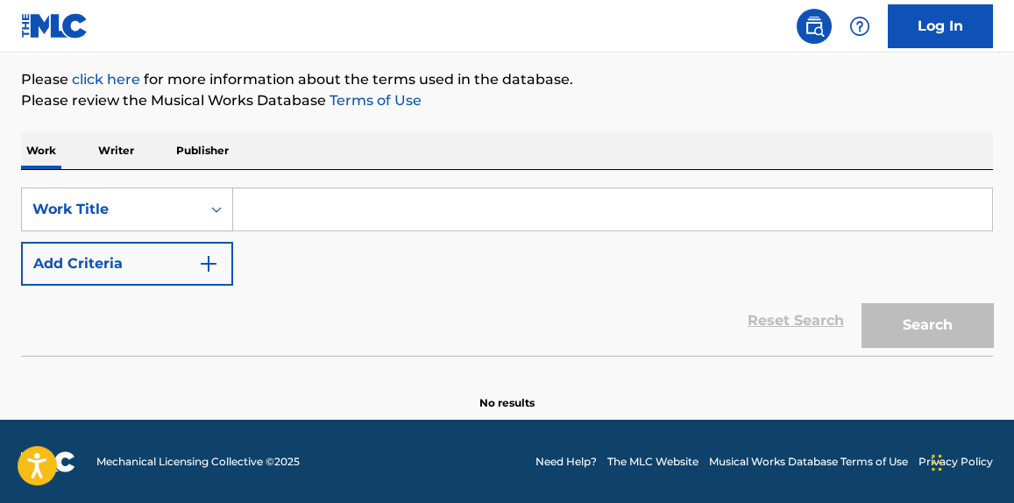
click at [164, 278] on button "Add Criteria" at bounding box center [127, 264] width 212 height 44
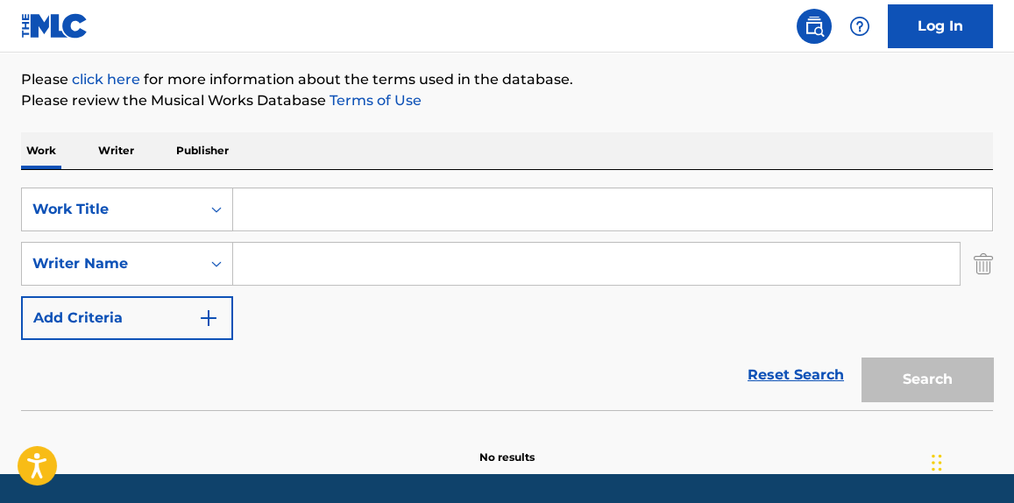
click at [303, 210] on input "Search Form" at bounding box center [612, 209] width 759 height 42
click at [283, 278] on input "Search Form" at bounding box center [596, 264] width 727 height 42
paste input "[PERSON_NAME]"
click at [338, 200] on input "Search Form" at bounding box center [612, 209] width 759 height 42
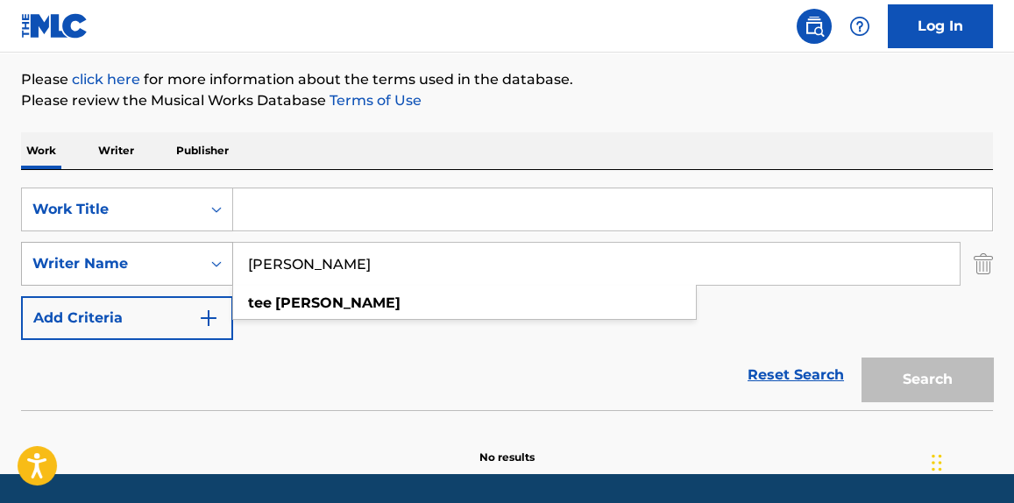
drag, startPoint x: 354, startPoint y: 271, endPoint x: 82, endPoint y: 268, distance: 272.7
click at [82, 268] on div "SearchWithCriteria175159fe-0193-4ee6-bc01-952d5b63157e Writer Name Tee [PERSON_…" at bounding box center [507, 264] width 972 height 44
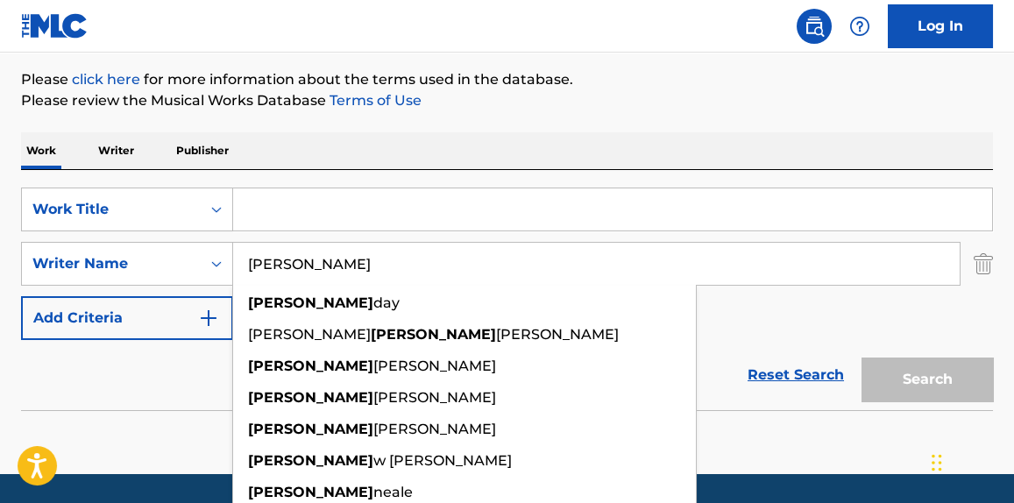
type input "[PERSON_NAME]"
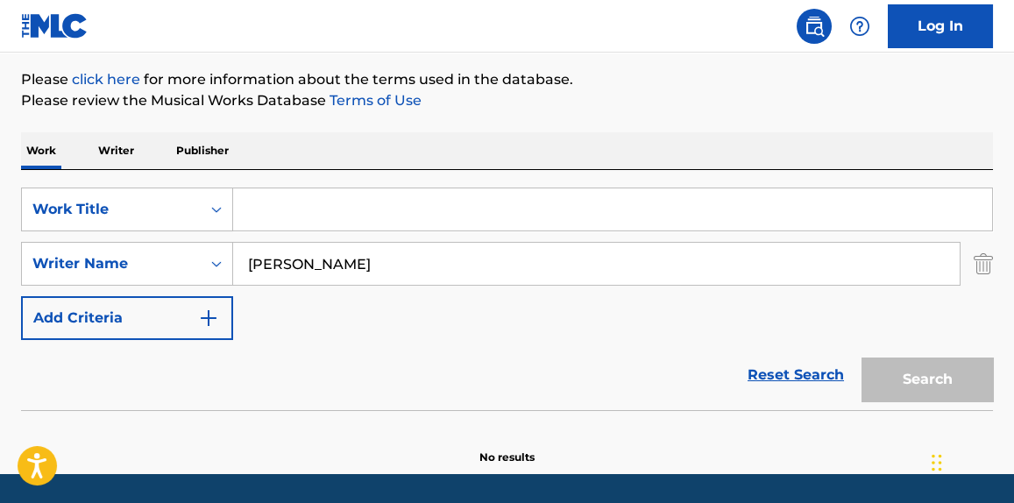
click at [309, 223] on input "Search Form" at bounding box center [612, 209] width 759 height 42
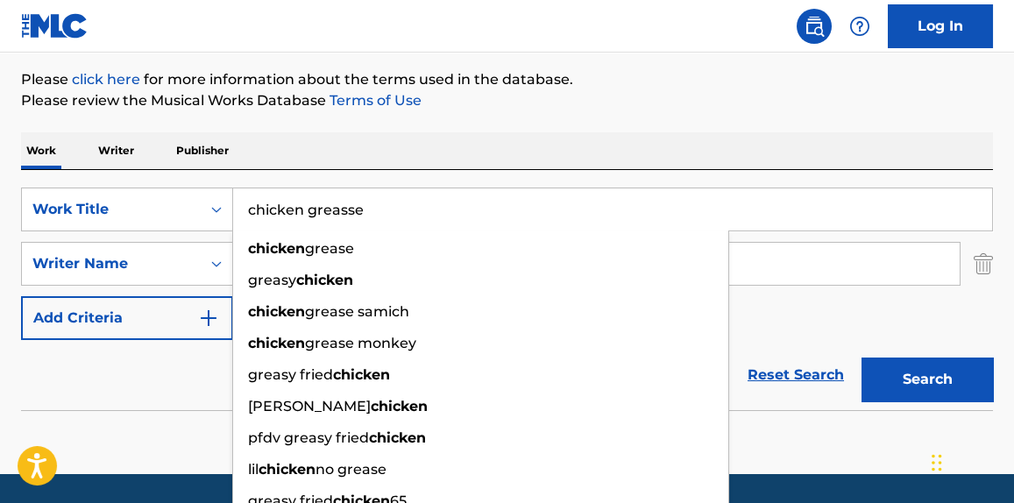
click at [862, 358] on button "Search" at bounding box center [928, 380] width 132 height 44
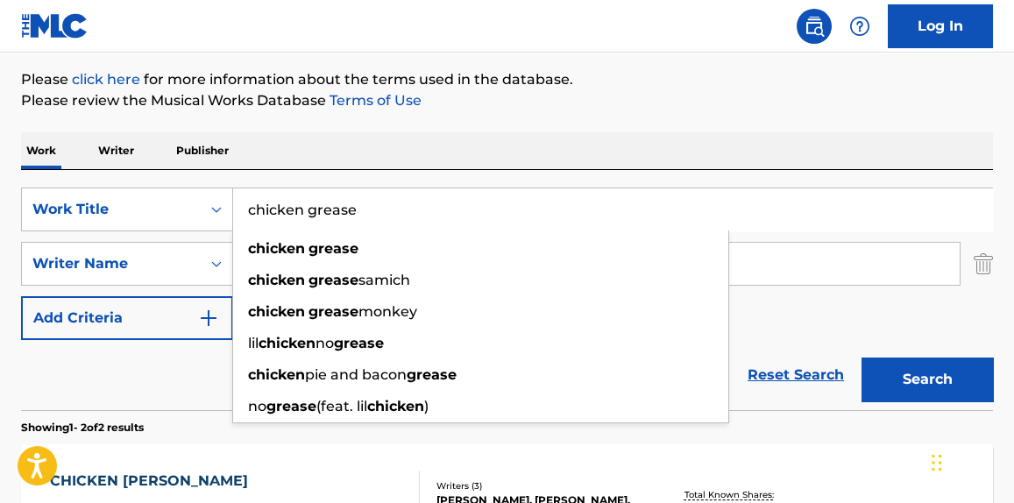
type input "chicken grease"
click at [862, 358] on button "Search" at bounding box center [928, 380] width 132 height 44
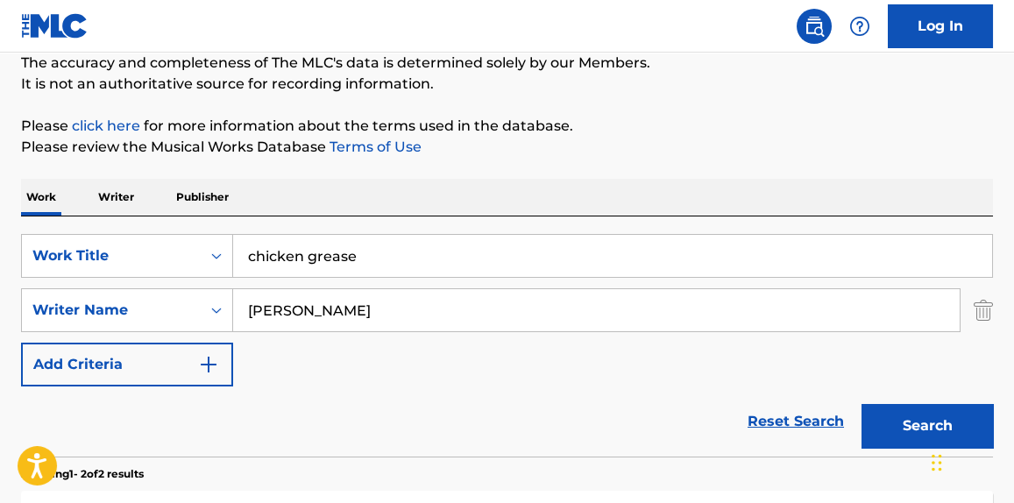
scroll to position [56, 0]
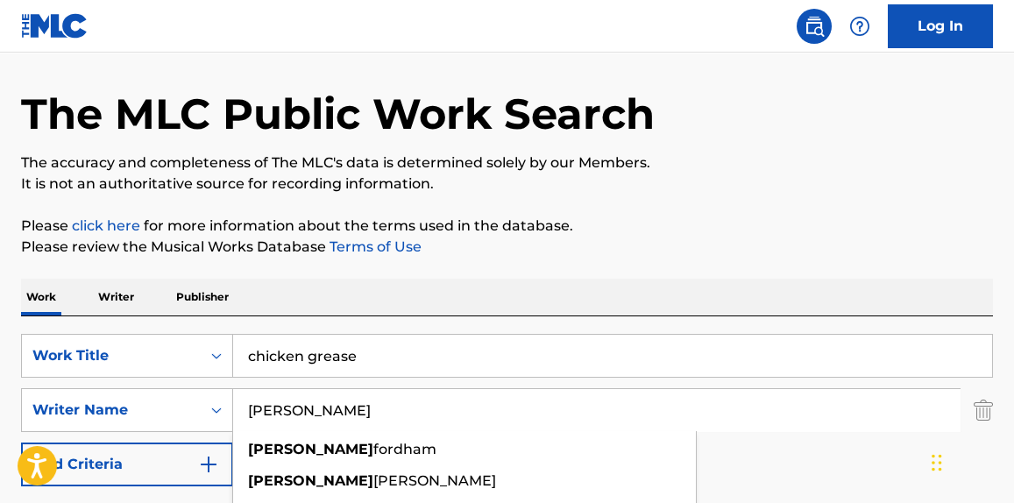
drag, startPoint x: 107, startPoint y: 409, endPoint x: 6, endPoint y: 418, distance: 101.2
click at [17, 411] on div "The MLC Public Work Search The accuracy and completeness of The MLC's data is d…" at bounding box center [507, 491] width 1014 height 902
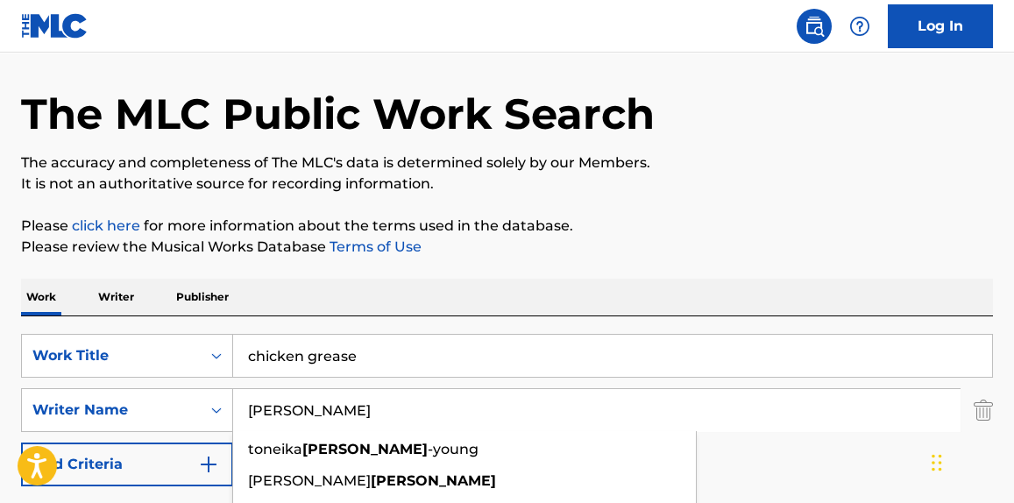
type input "[PERSON_NAME]"
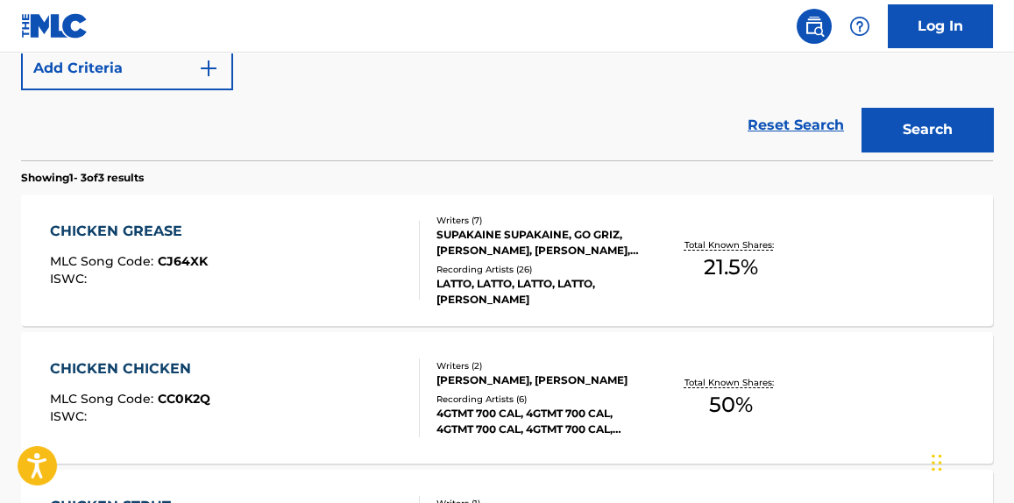
scroll to position [454, 0]
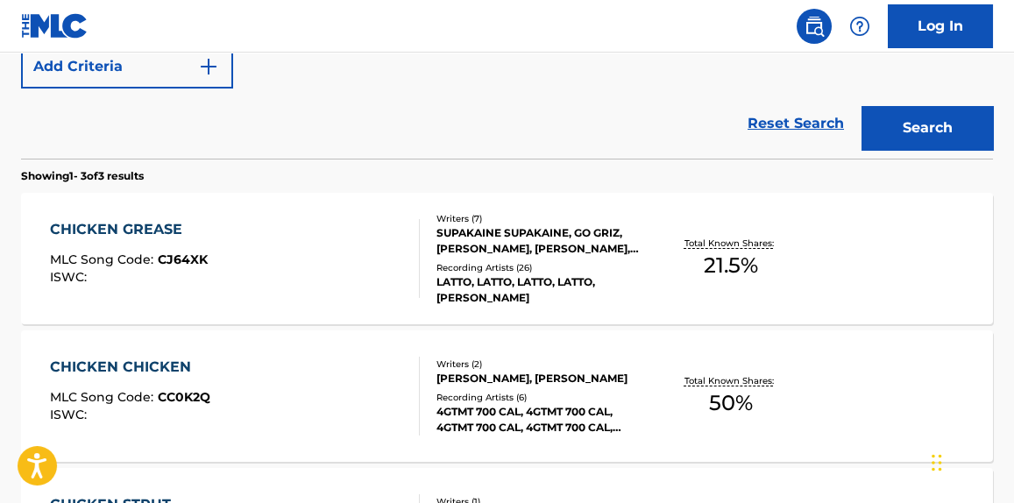
click at [297, 270] on div "CHICKEN GREASE MLC Song Code : CJ64XK ISWC :" at bounding box center [234, 258] width 369 height 79
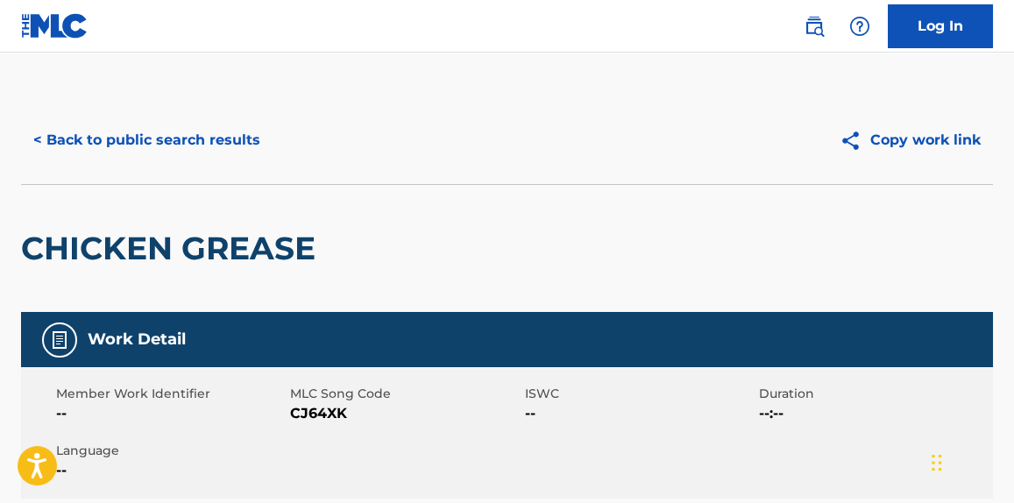
click at [184, 153] on button "< Back to public search results" at bounding box center [147, 140] width 252 height 44
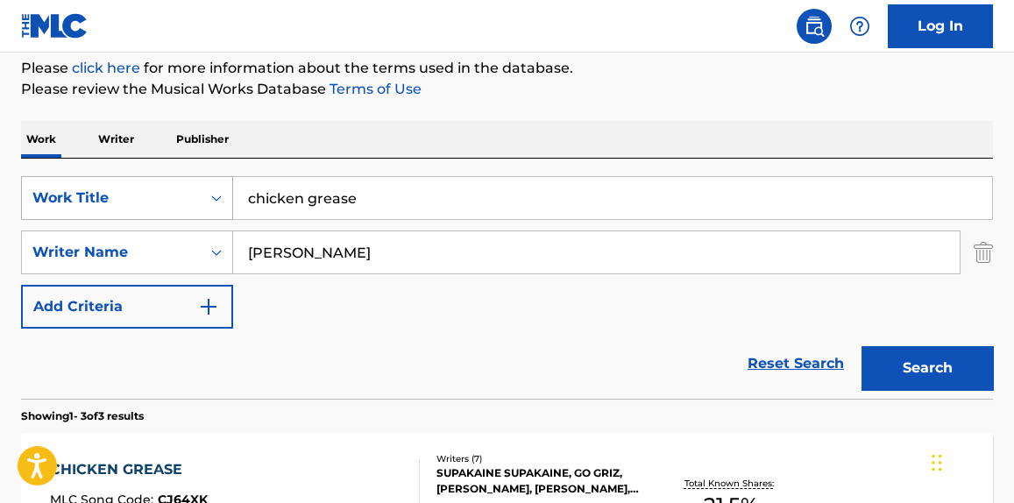
scroll to position [156, 0]
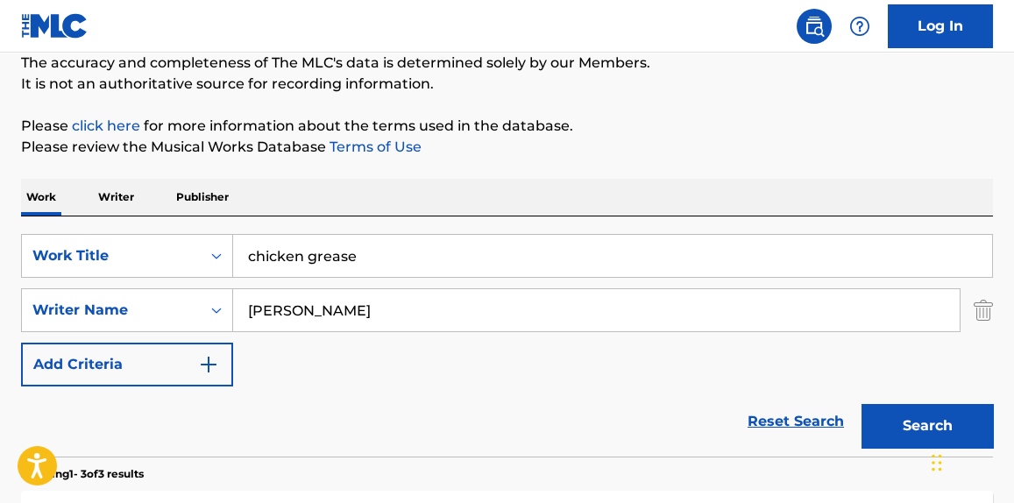
click at [110, 200] on p "Writer" at bounding box center [116, 197] width 46 height 37
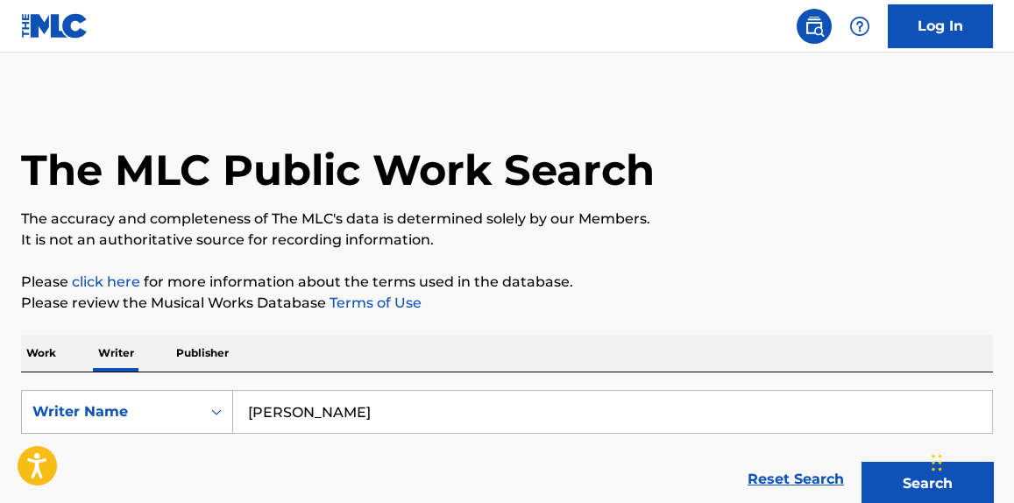
paste input "[PERSON_NAME]"
drag, startPoint x: 436, startPoint y: 417, endPoint x: 141, endPoint y: 375, distance: 297.6
click at [130, 383] on div "SearchWithCriteriab71cc437-9fae-4b8d-9dc8-c9e6b1c07161 Writer Name [PERSON_NAME…" at bounding box center [507, 444] width 972 height 142
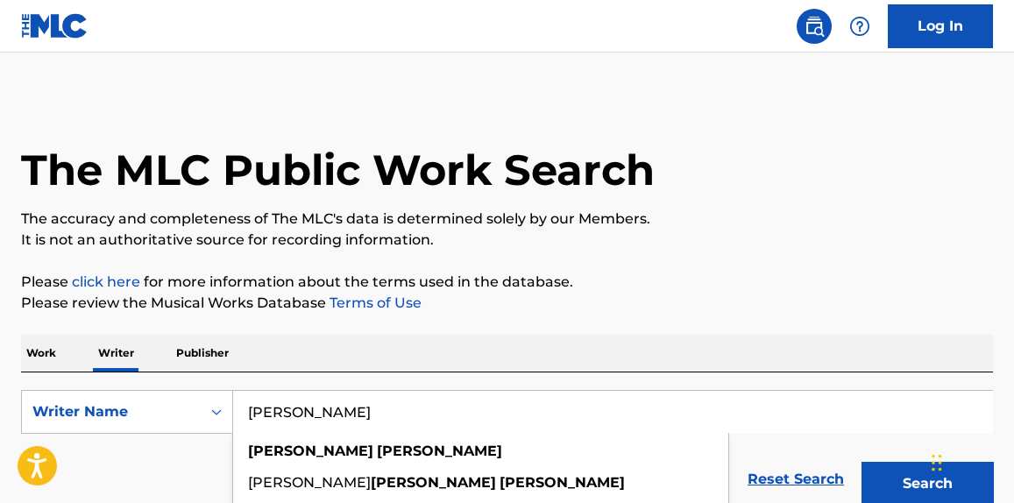
type input "[PERSON_NAME]"
click at [683, 212] on p "The accuracy and completeness of The MLC's data is determined solely by our Mem…" at bounding box center [507, 219] width 972 height 21
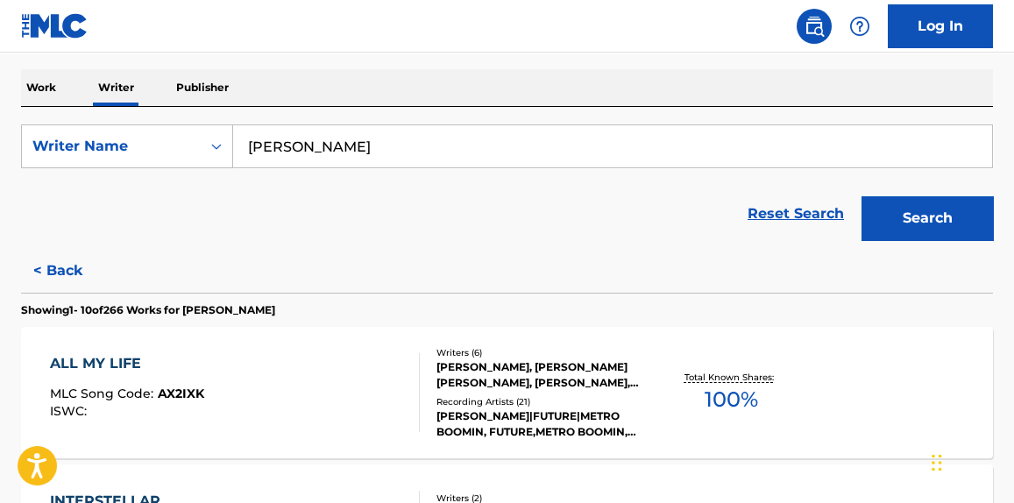
click at [890, 222] on button "Search" at bounding box center [928, 218] width 132 height 44
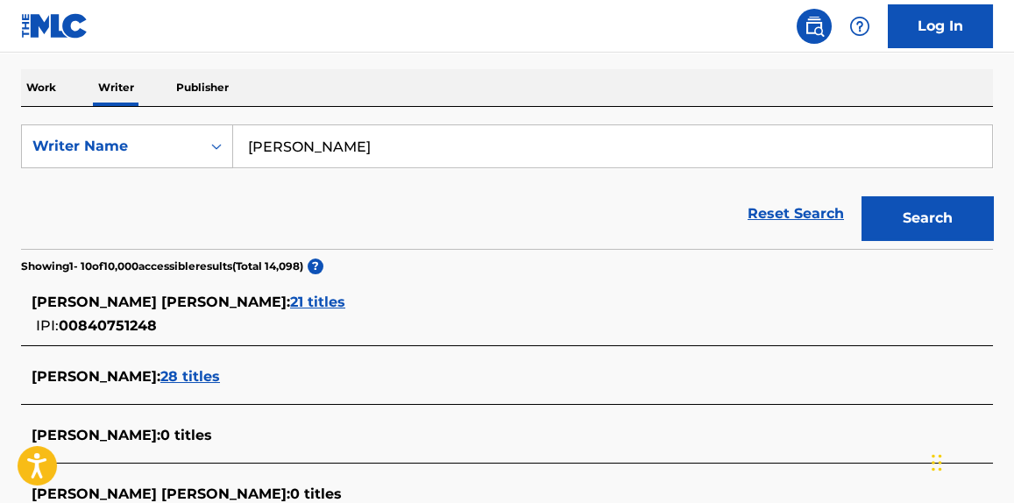
scroll to position [398, 0]
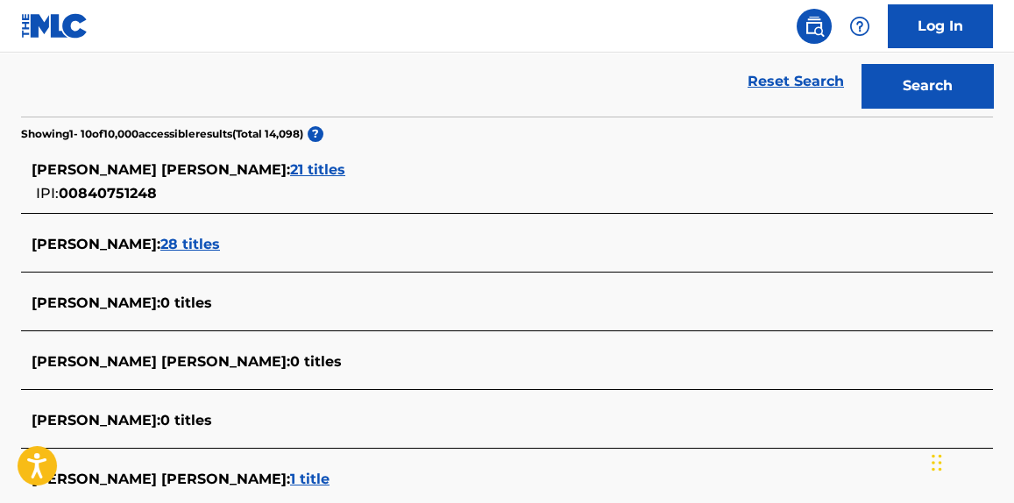
click at [303, 181] on div "[PERSON_NAME] [PERSON_NAME] : 21 titles IPI: 00840751248" at bounding box center [485, 182] width 906 height 45
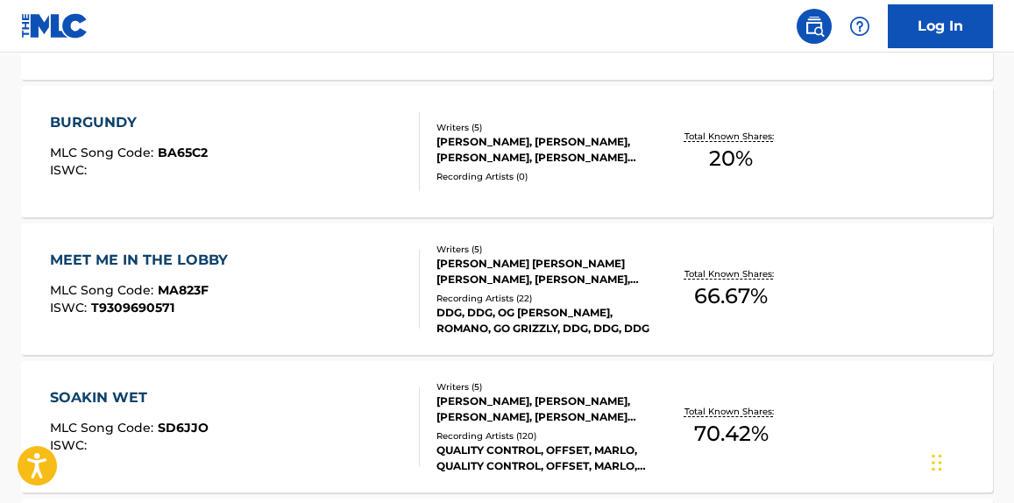
scroll to position [1328, 0]
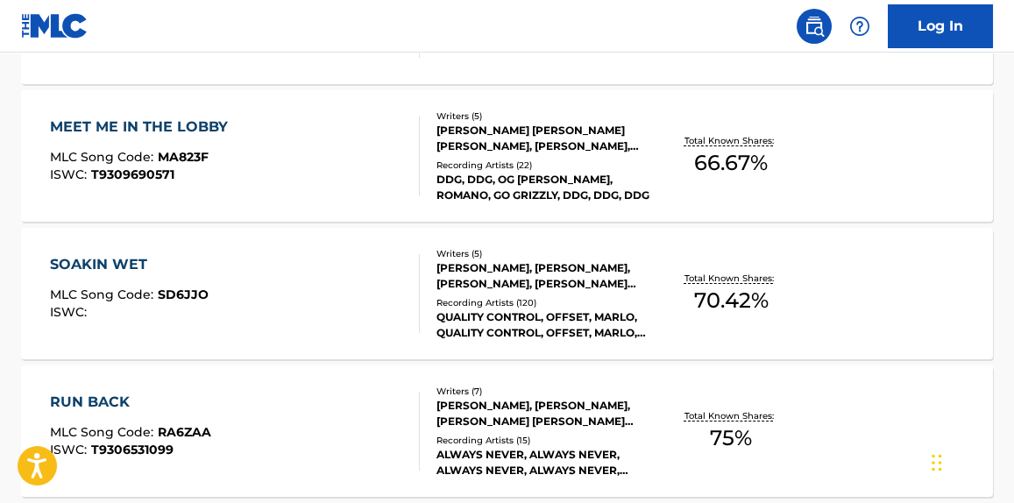
click at [376, 278] on div "SOAKIN WET MLC Song Code : SD6JJO ISWC :" at bounding box center [234, 293] width 369 height 79
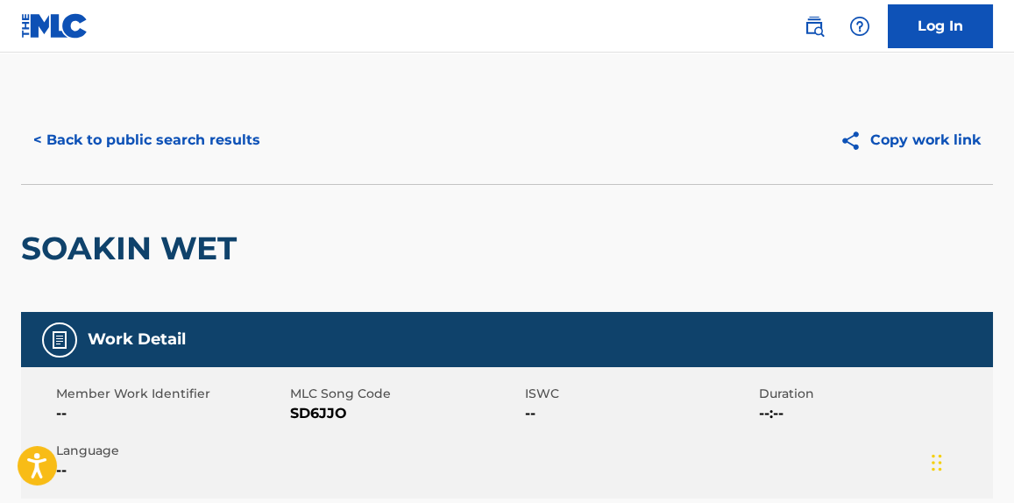
click at [174, 146] on button "< Back to public search results" at bounding box center [147, 140] width 252 height 44
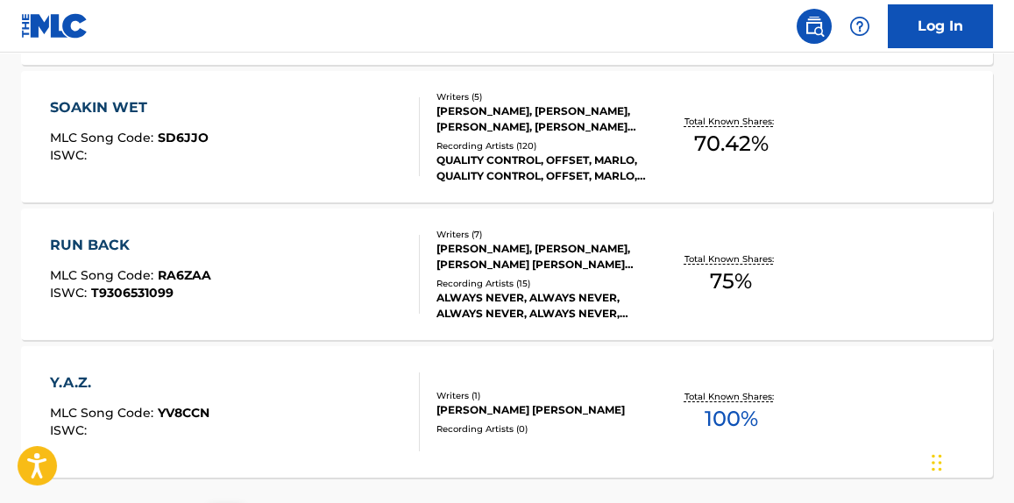
scroll to position [1618, 0]
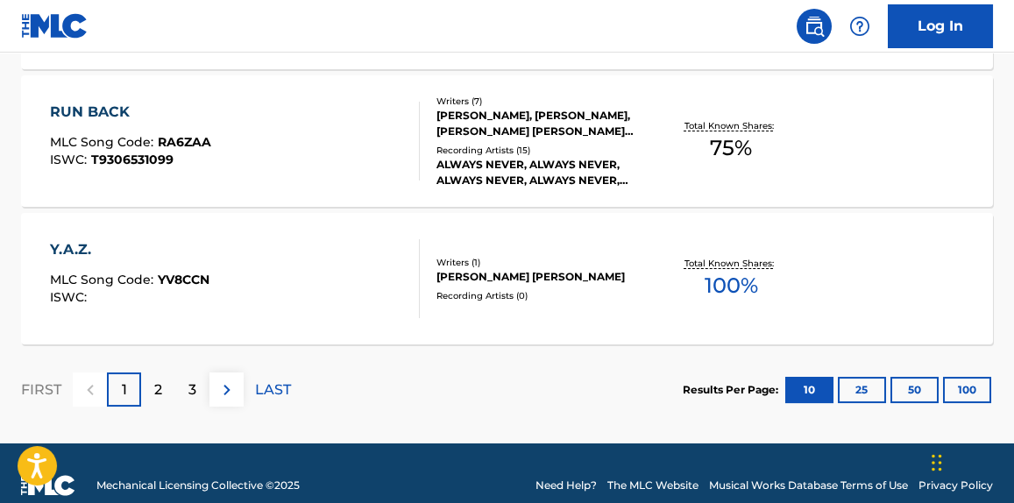
click at [309, 281] on div "Y.A.Z. MLC Song Code : YV8CCN ISWC :" at bounding box center [234, 278] width 369 height 79
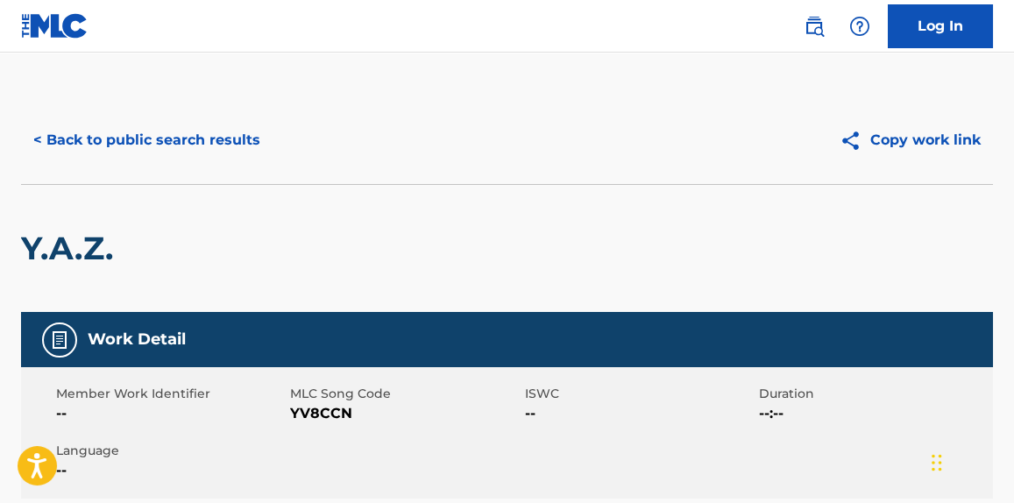
click at [220, 135] on button "< Back to public search results" at bounding box center [147, 140] width 252 height 44
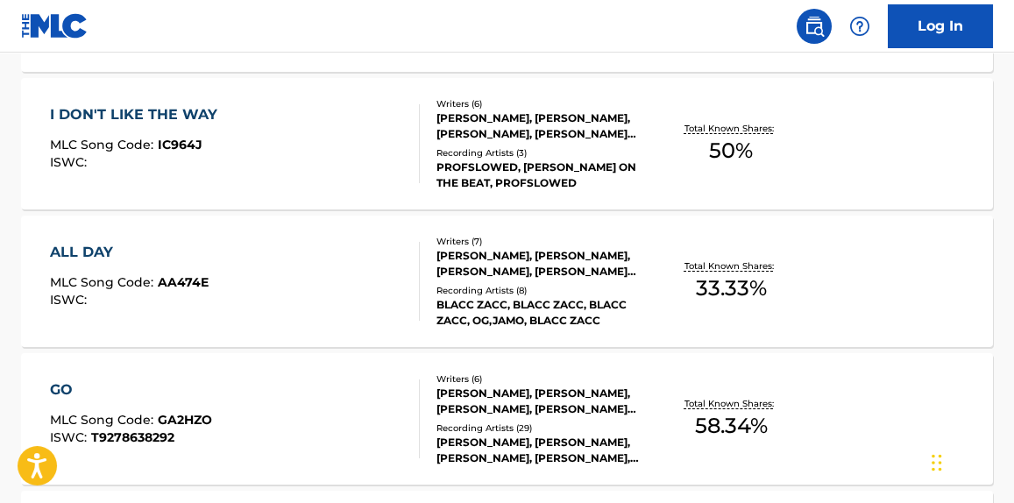
scroll to position [954, 0]
